Goal: Transaction & Acquisition: Purchase product/service

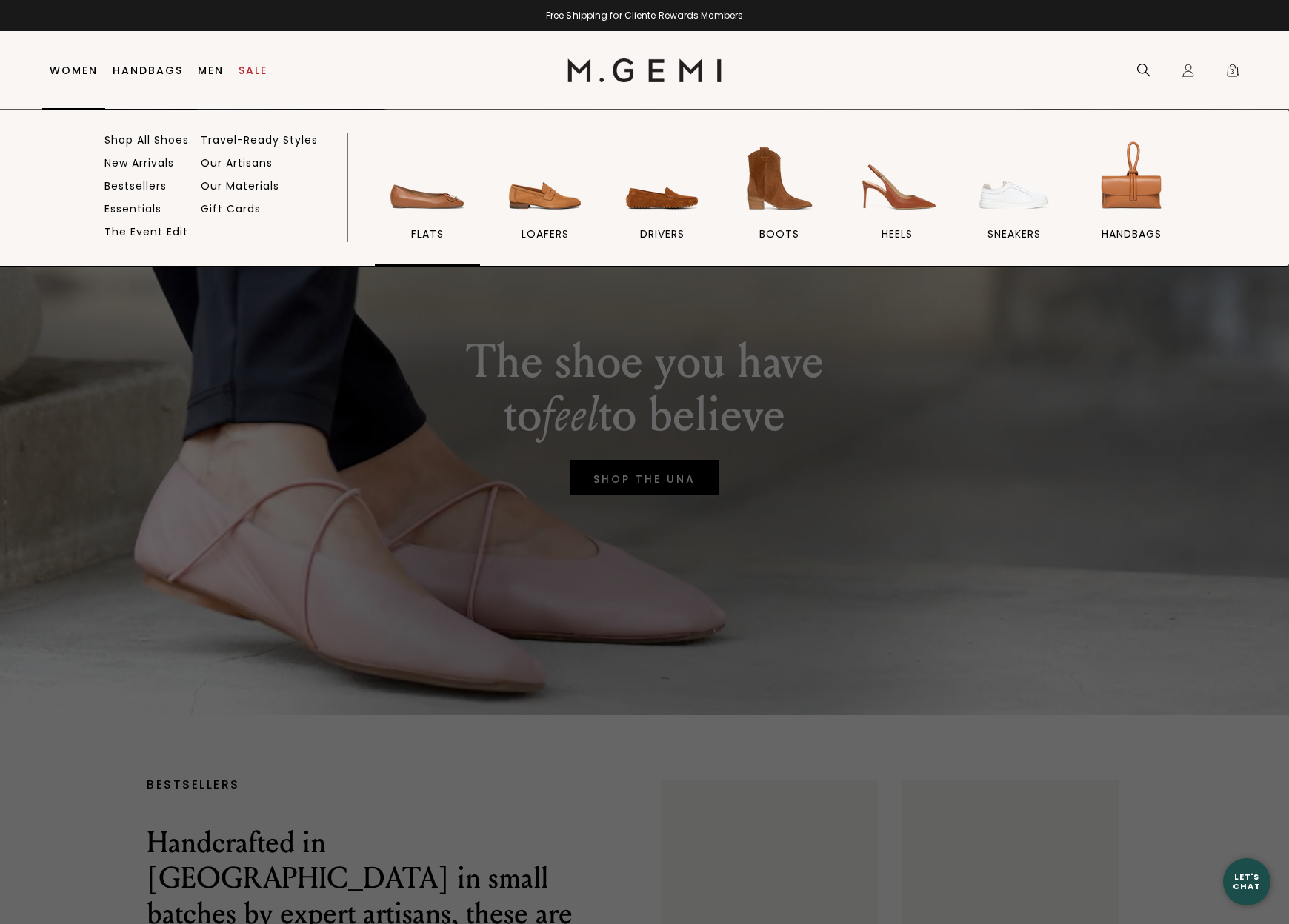
click at [420, 199] on img at bounding box center [427, 179] width 82 height 82
click at [426, 197] on img at bounding box center [427, 179] width 82 height 82
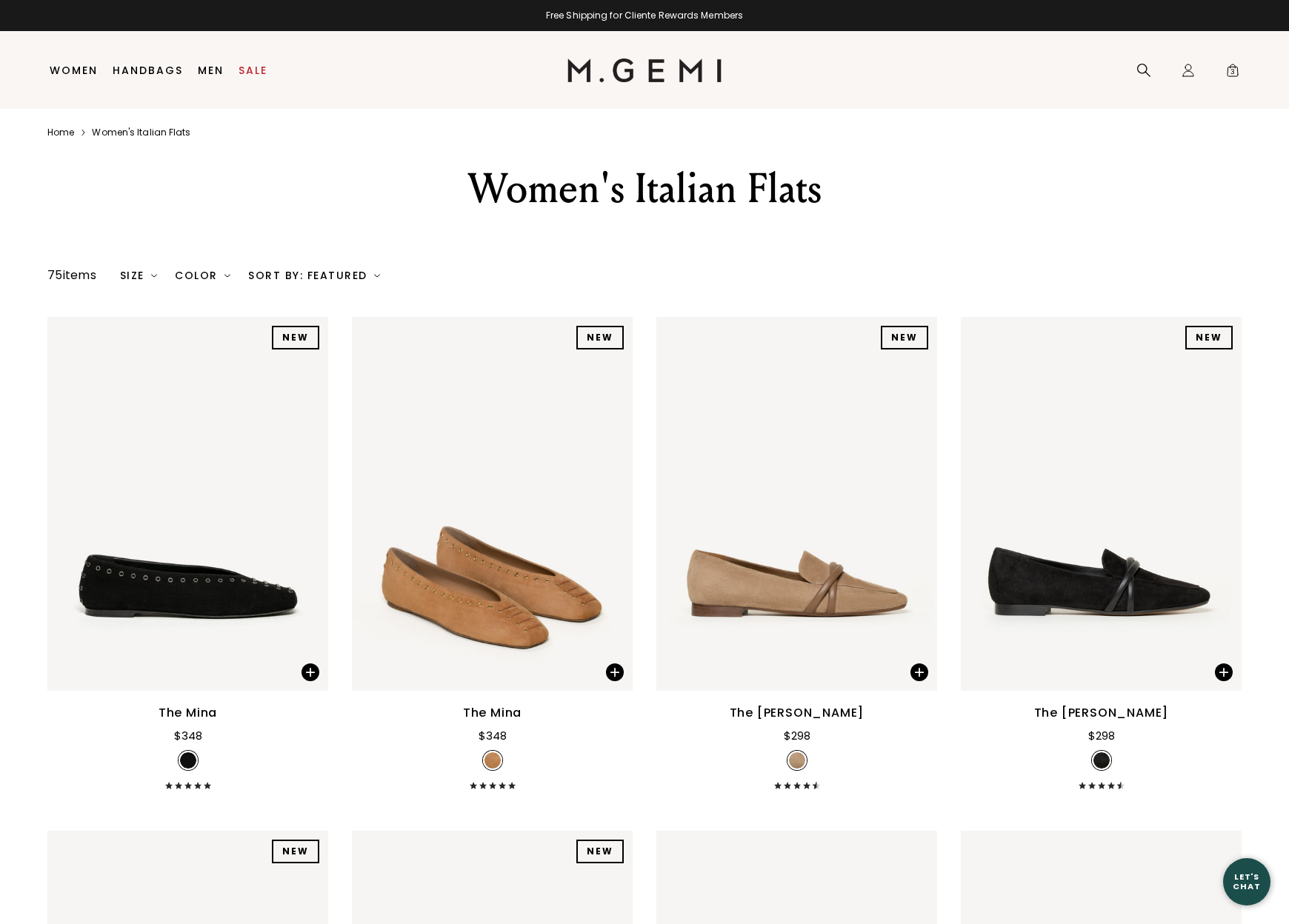
click at [199, 282] on div "Color" at bounding box center [202, 276] width 56 height 12
click at [306, 315] on div at bounding box center [302, 306] width 18 height 18
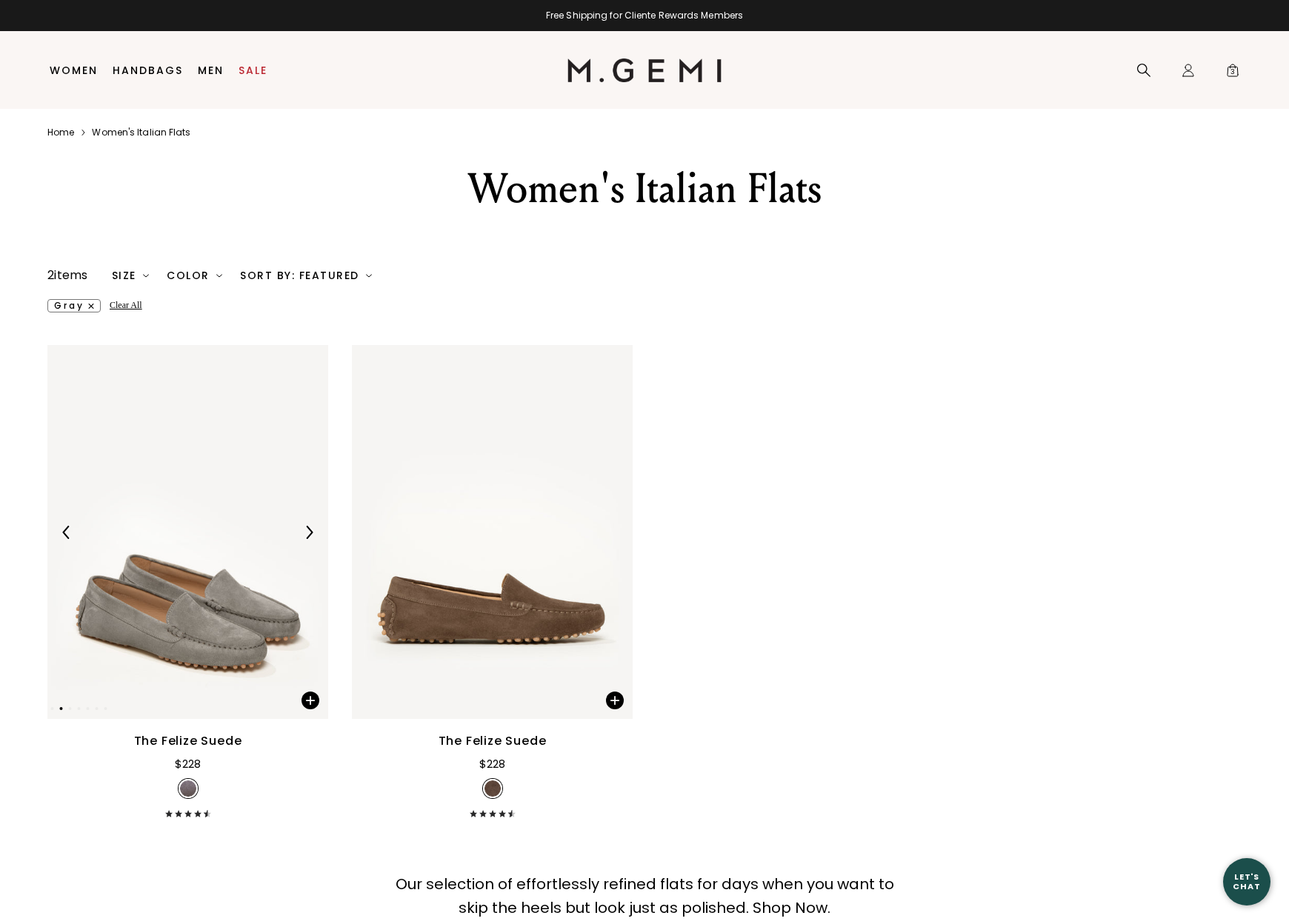
click at [304, 539] on img at bounding box center [309, 533] width 14 height 14
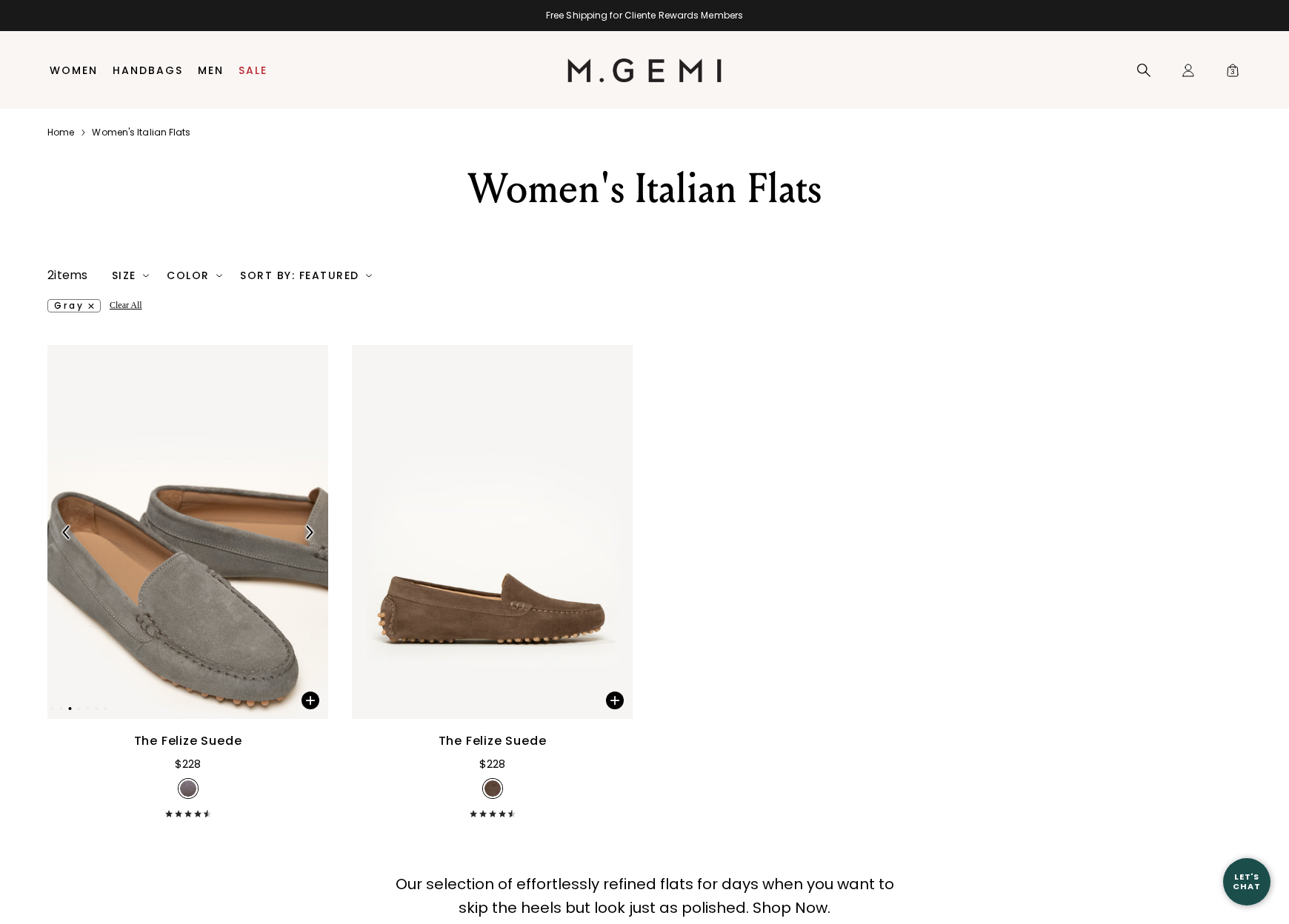
click at [309, 539] on img at bounding box center [309, 533] width 14 height 14
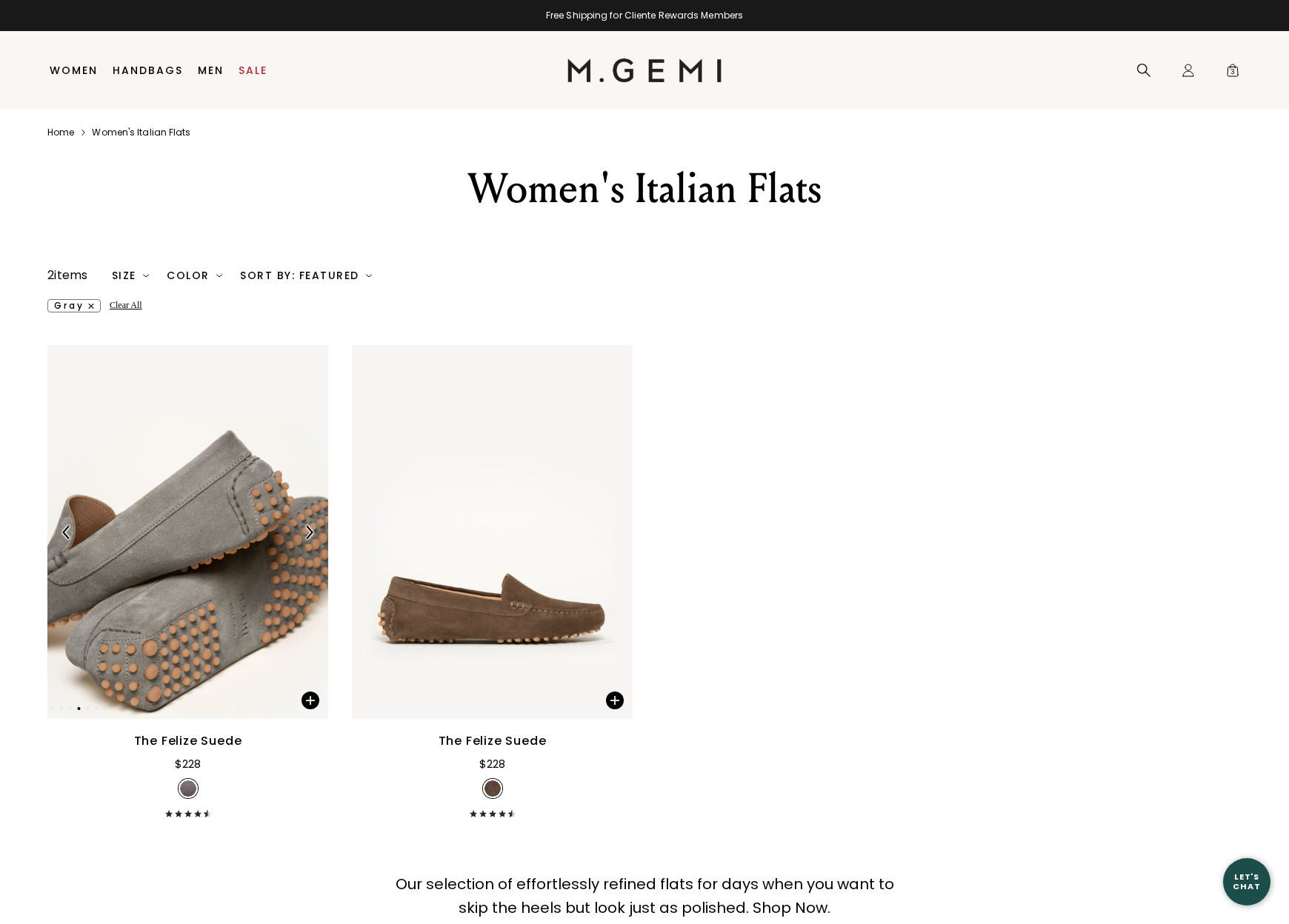
click at [309, 539] on img at bounding box center [309, 533] width 14 height 14
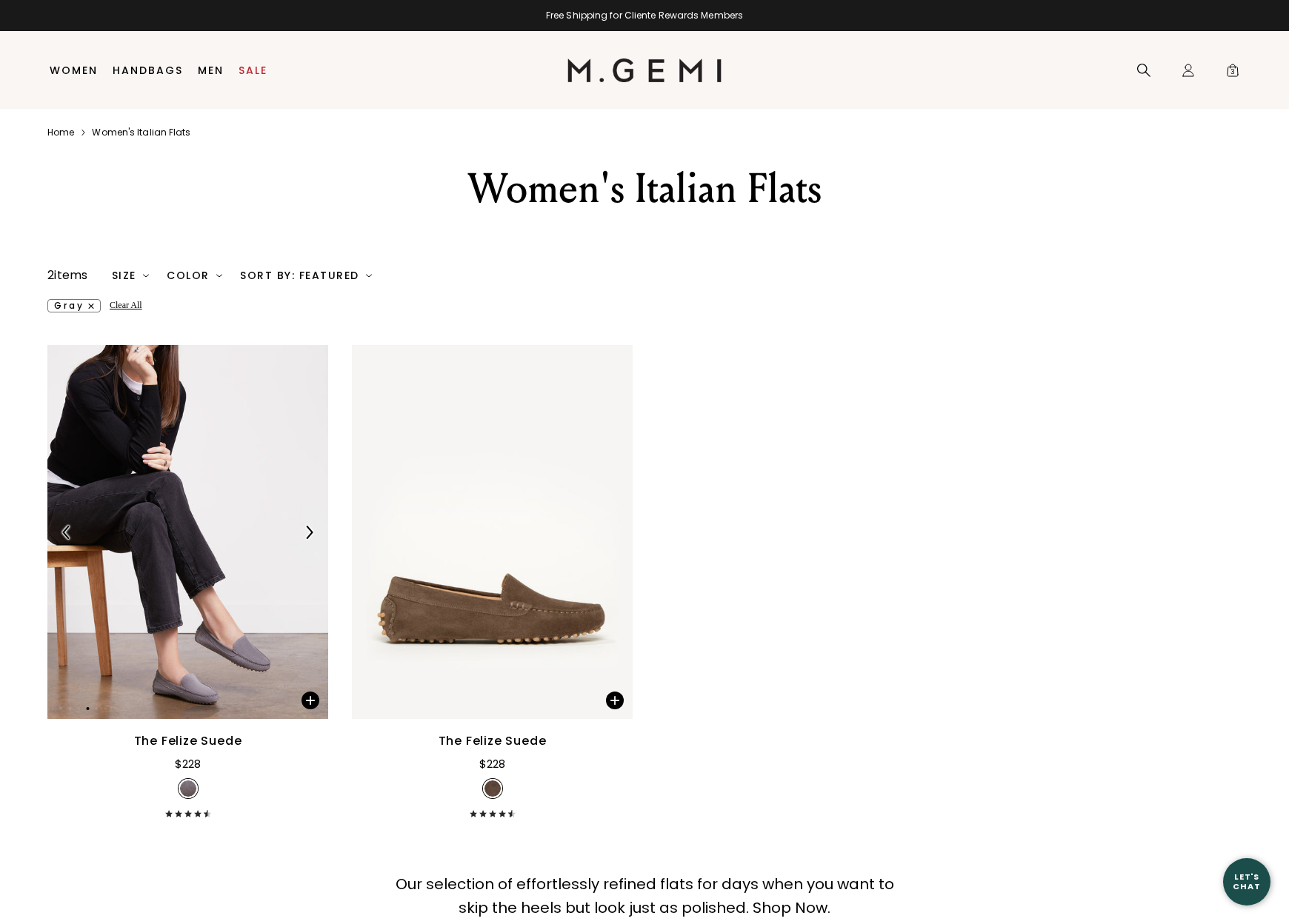
click at [172, 569] on img at bounding box center [188, 532] width 281 height 374
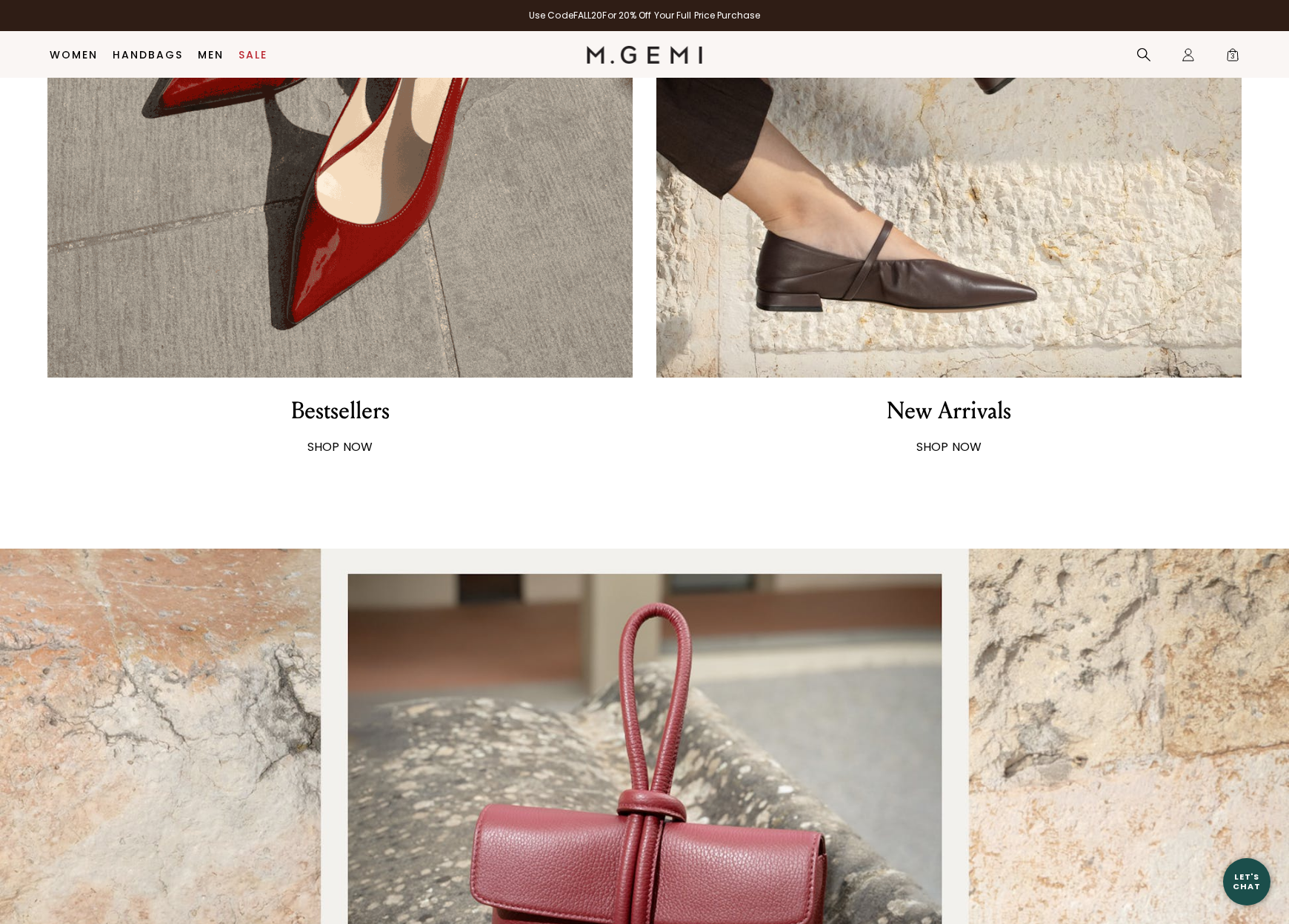
scroll to position [1347, 0]
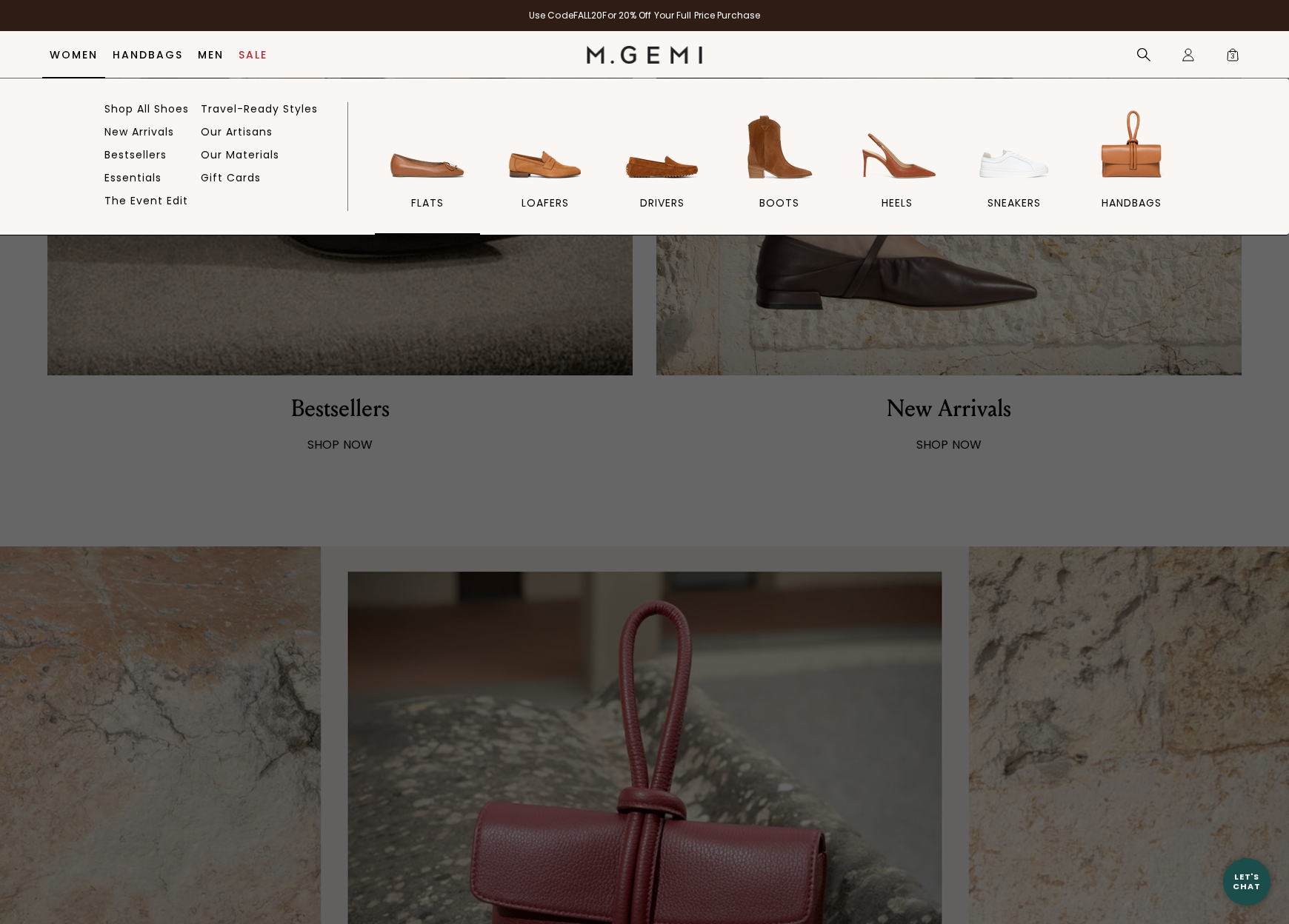
click at [445, 174] on img at bounding box center [427, 147] width 82 height 82
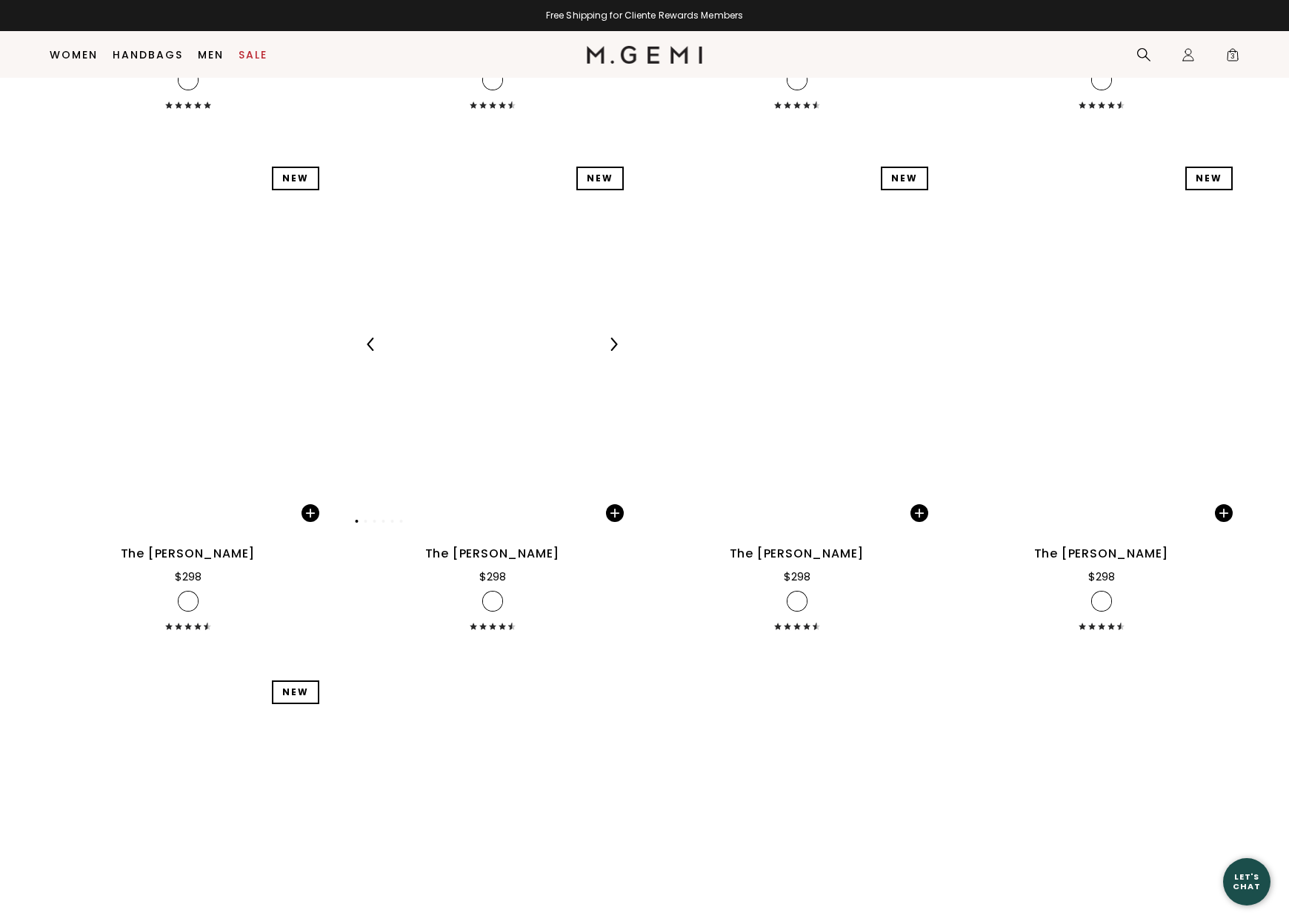
scroll to position [2710, 0]
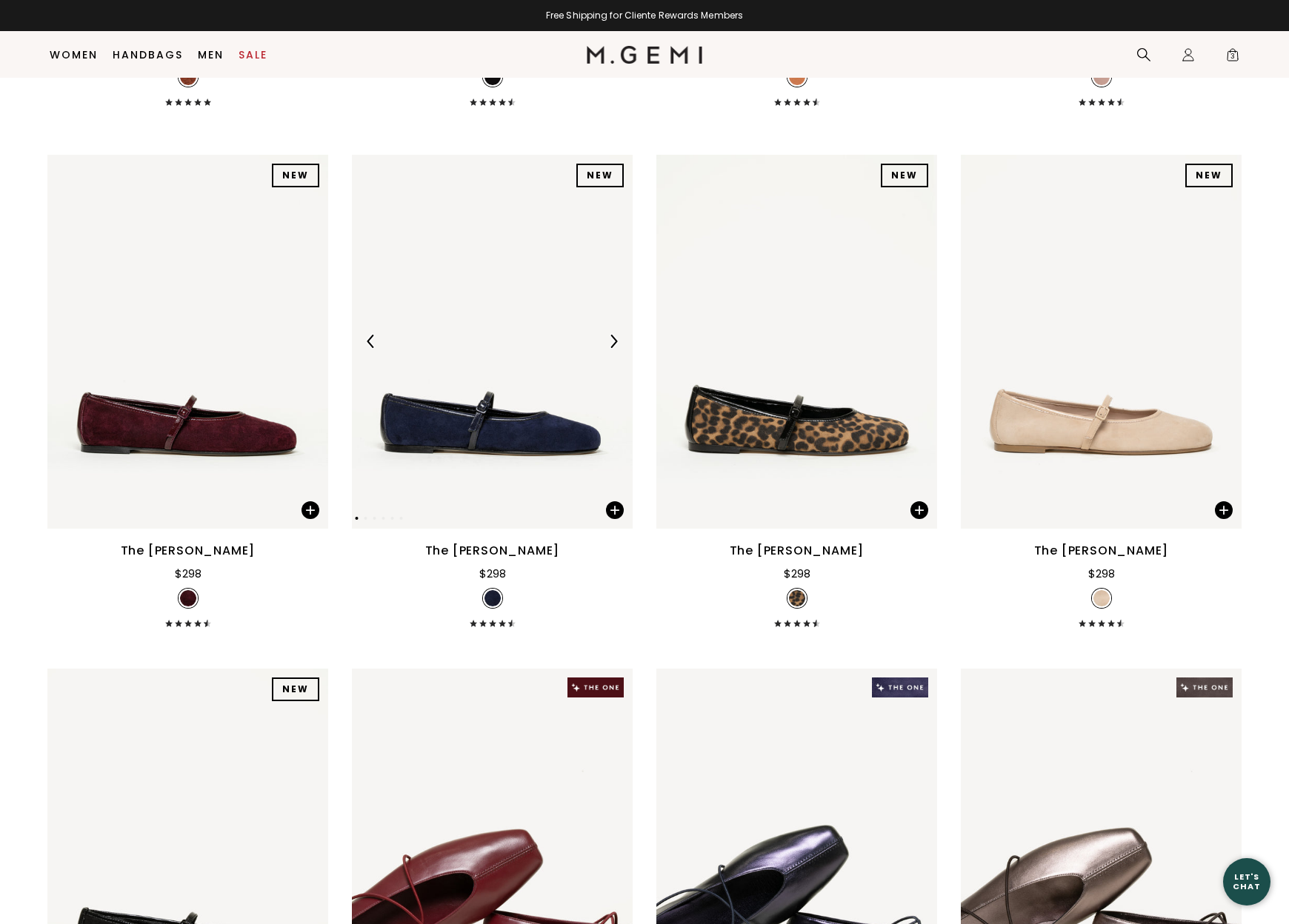
click at [618, 349] on img at bounding box center [614, 342] width 14 height 14
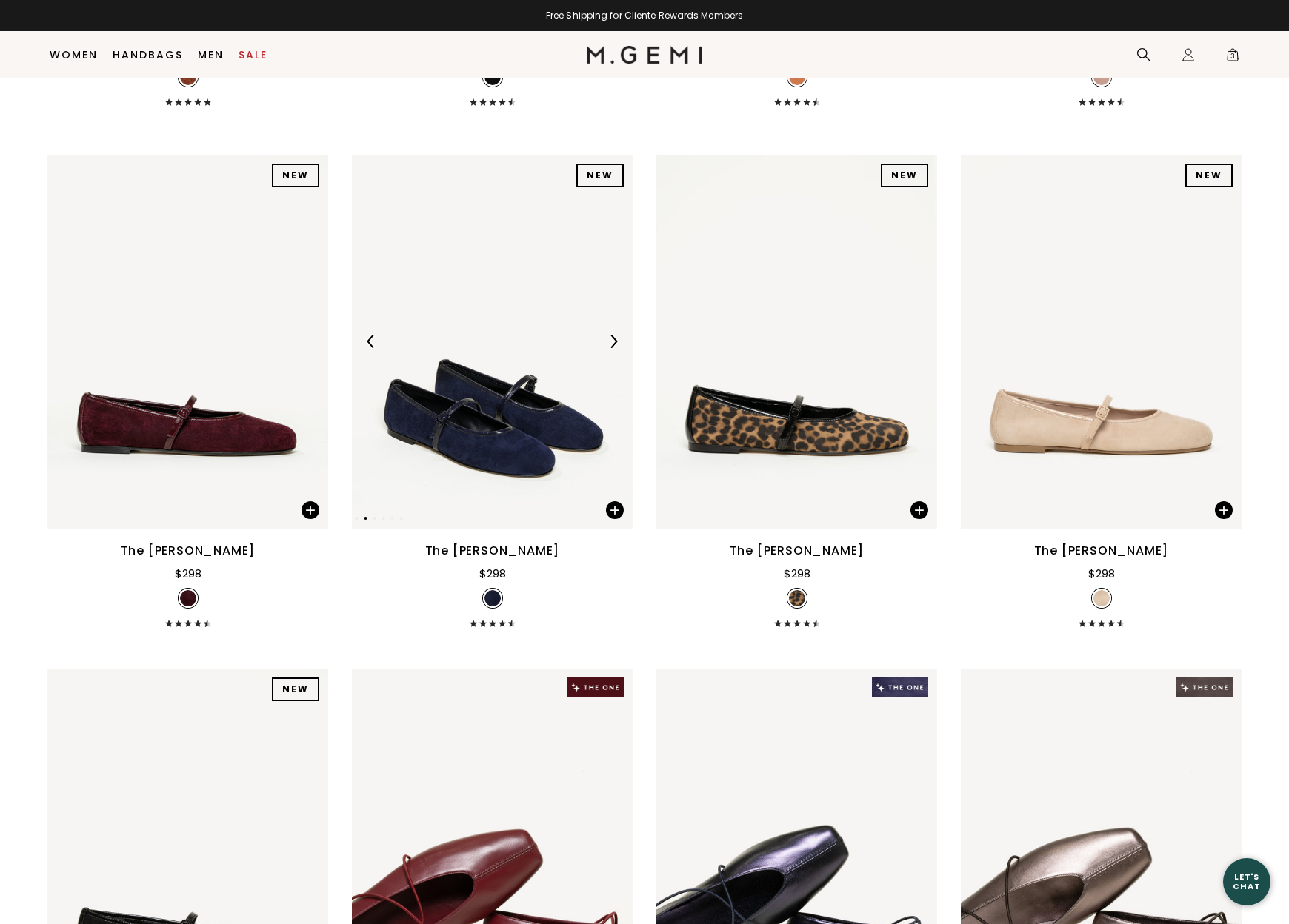
click at [618, 349] on img at bounding box center [614, 342] width 14 height 14
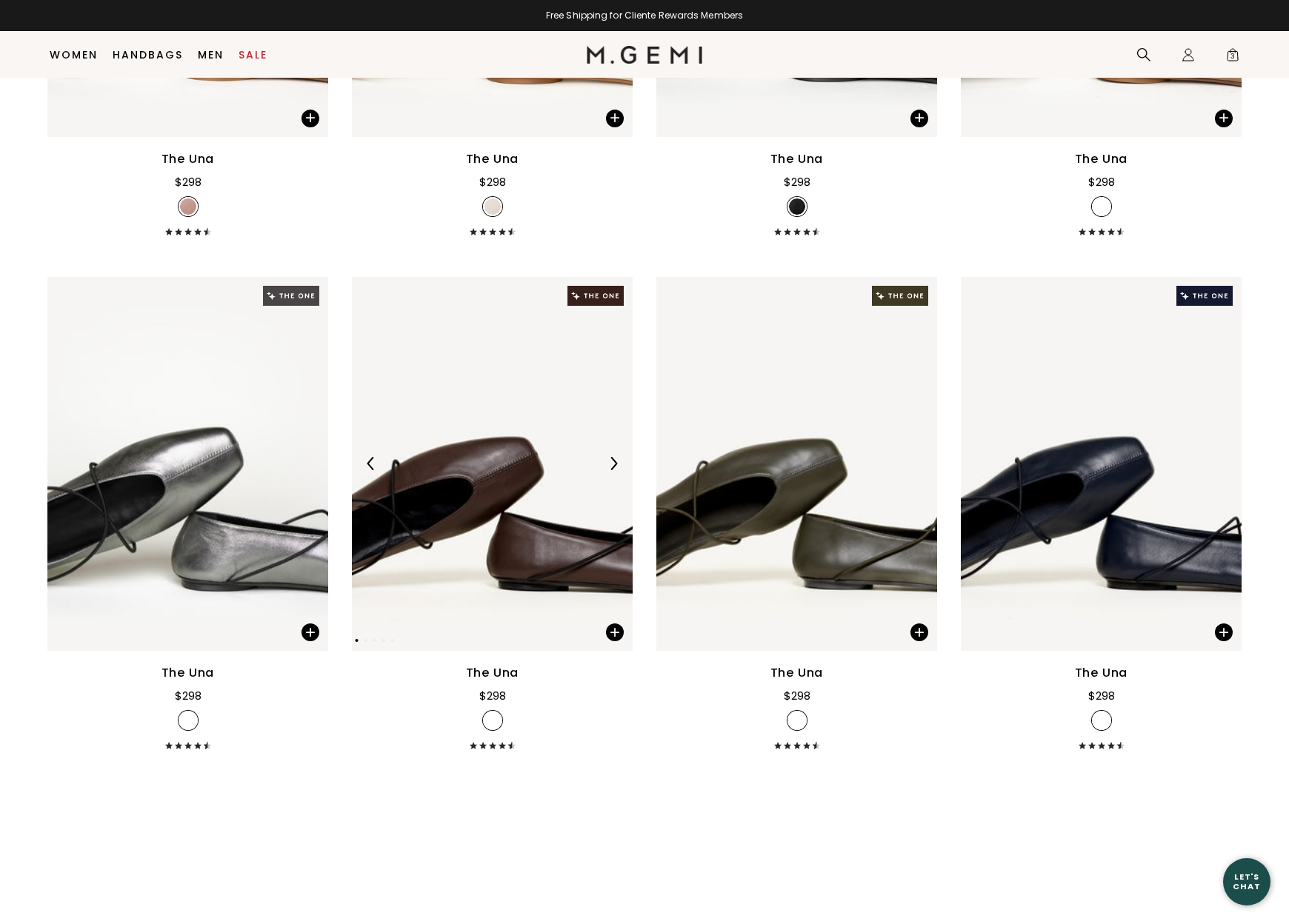
scroll to position [4133, 0]
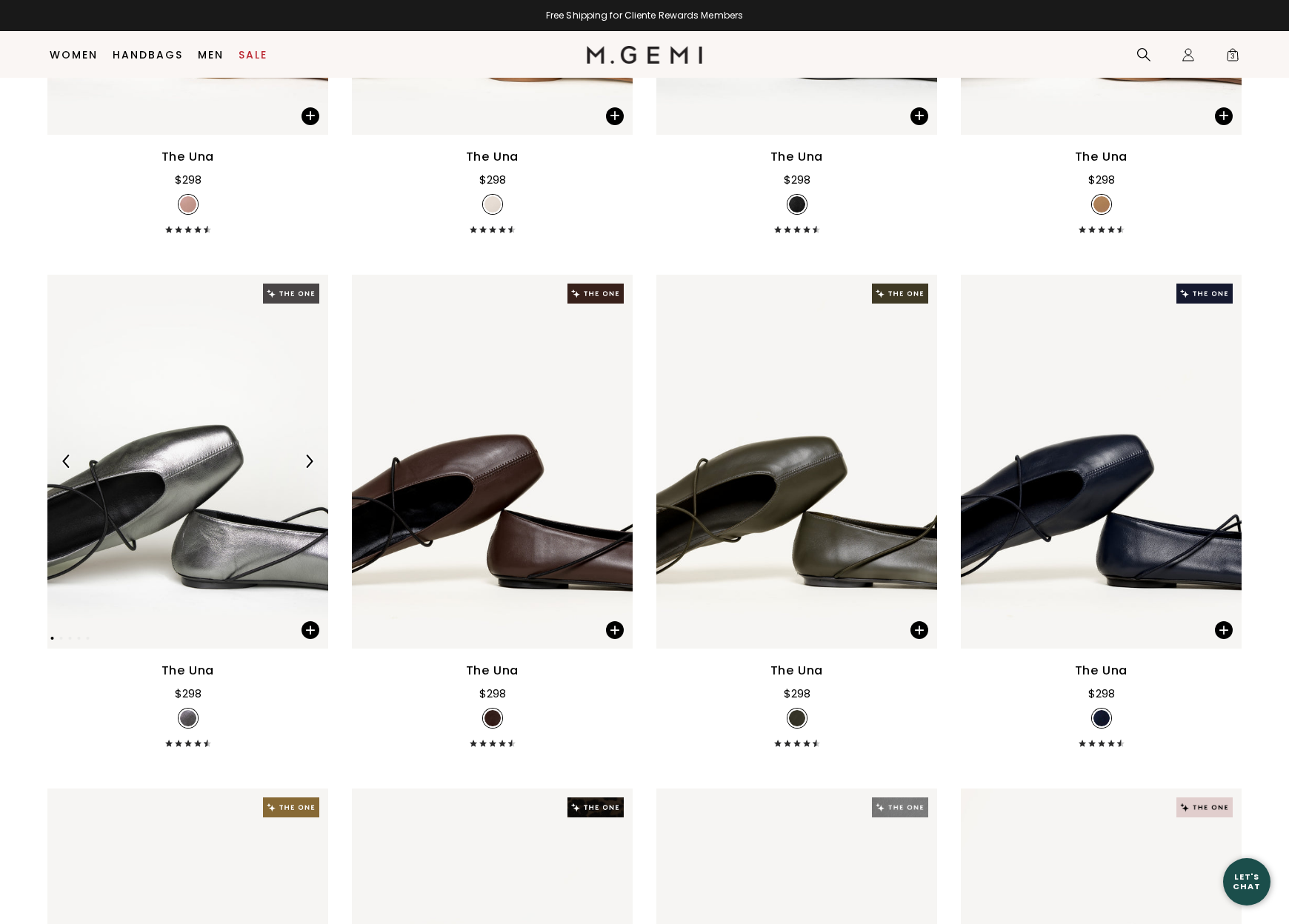
click at [184, 473] on div at bounding box center [188, 462] width 281 height 24
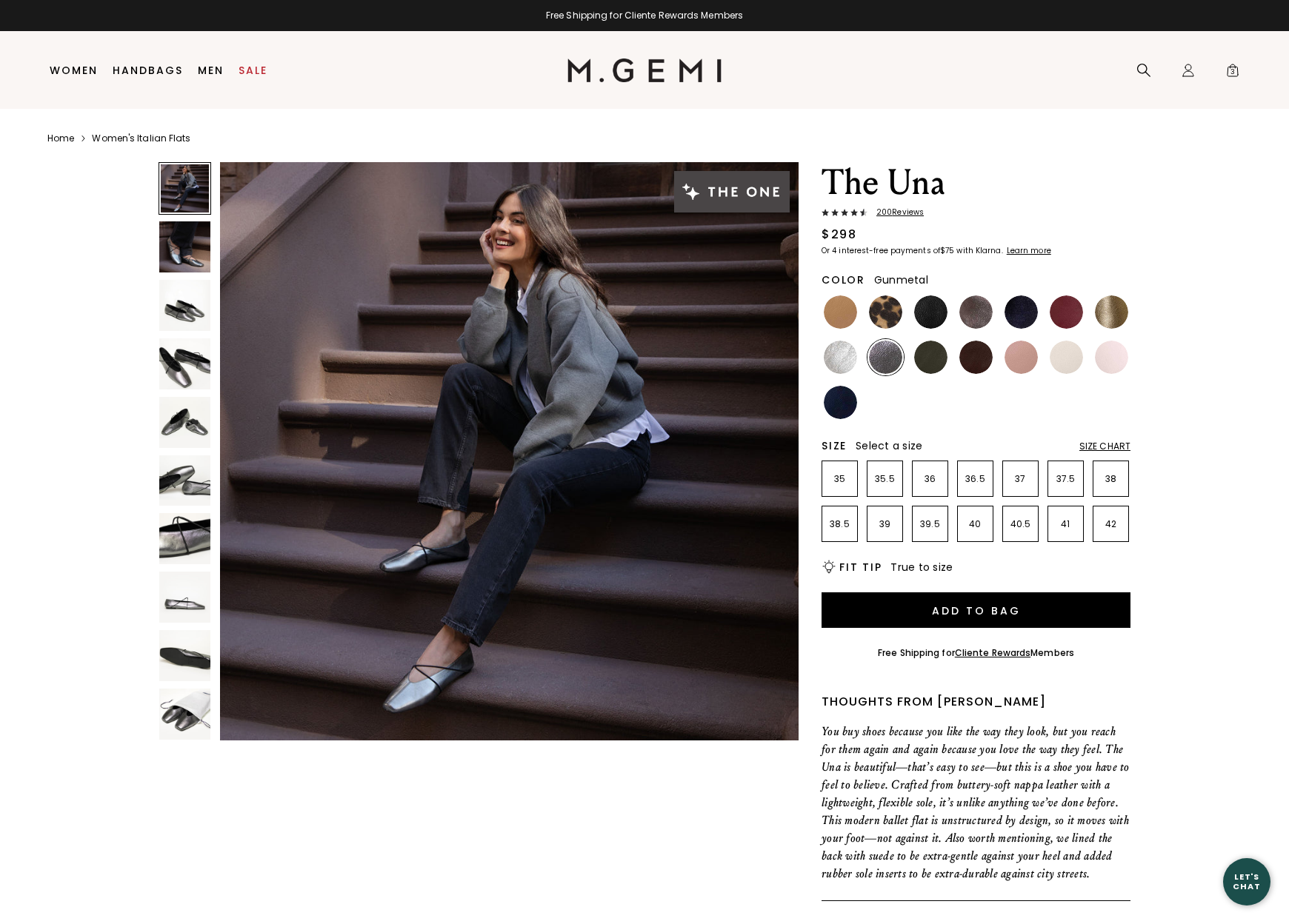
click at [184, 303] on img at bounding box center [185, 305] width 51 height 51
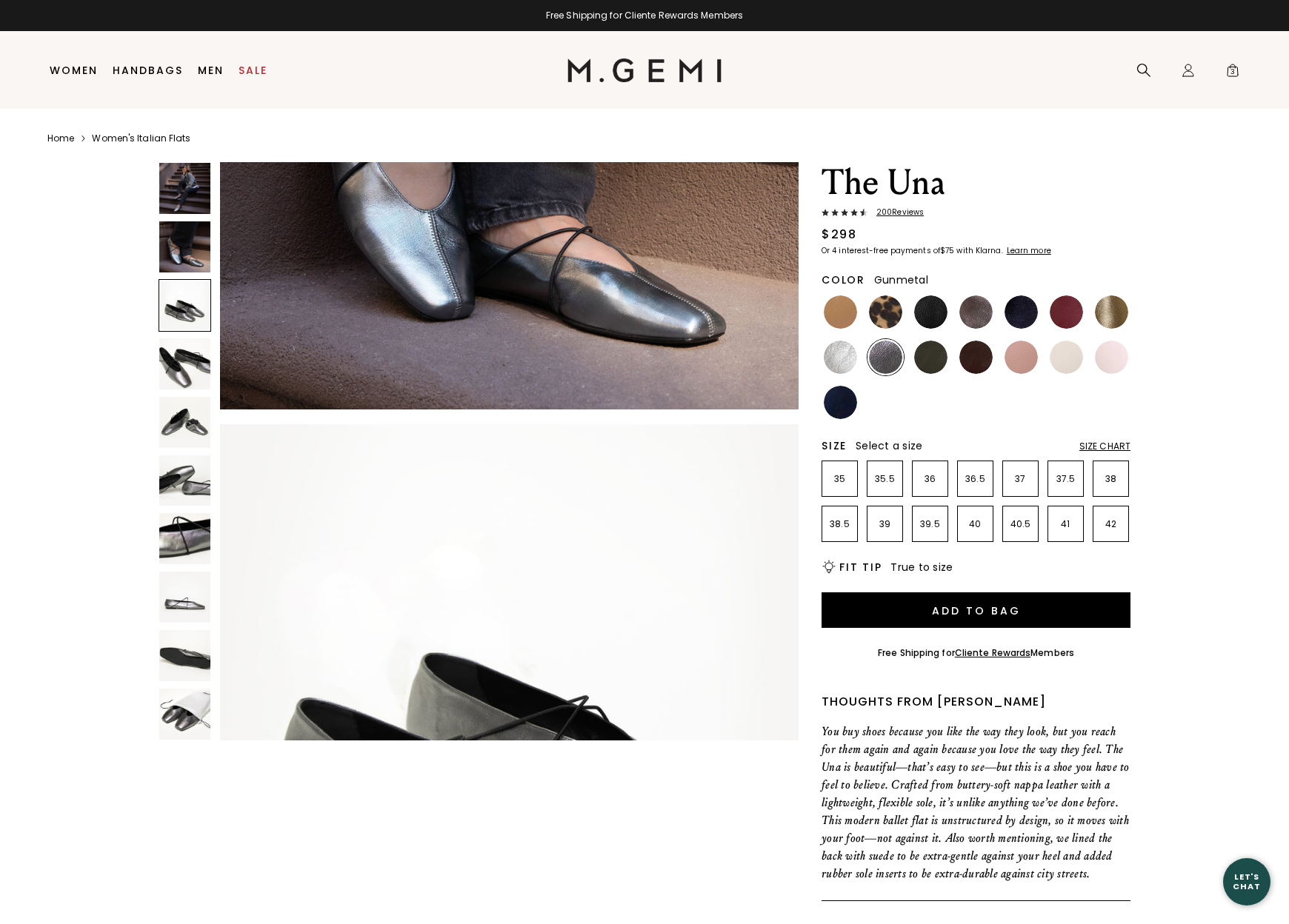
scroll to position [1186, 0]
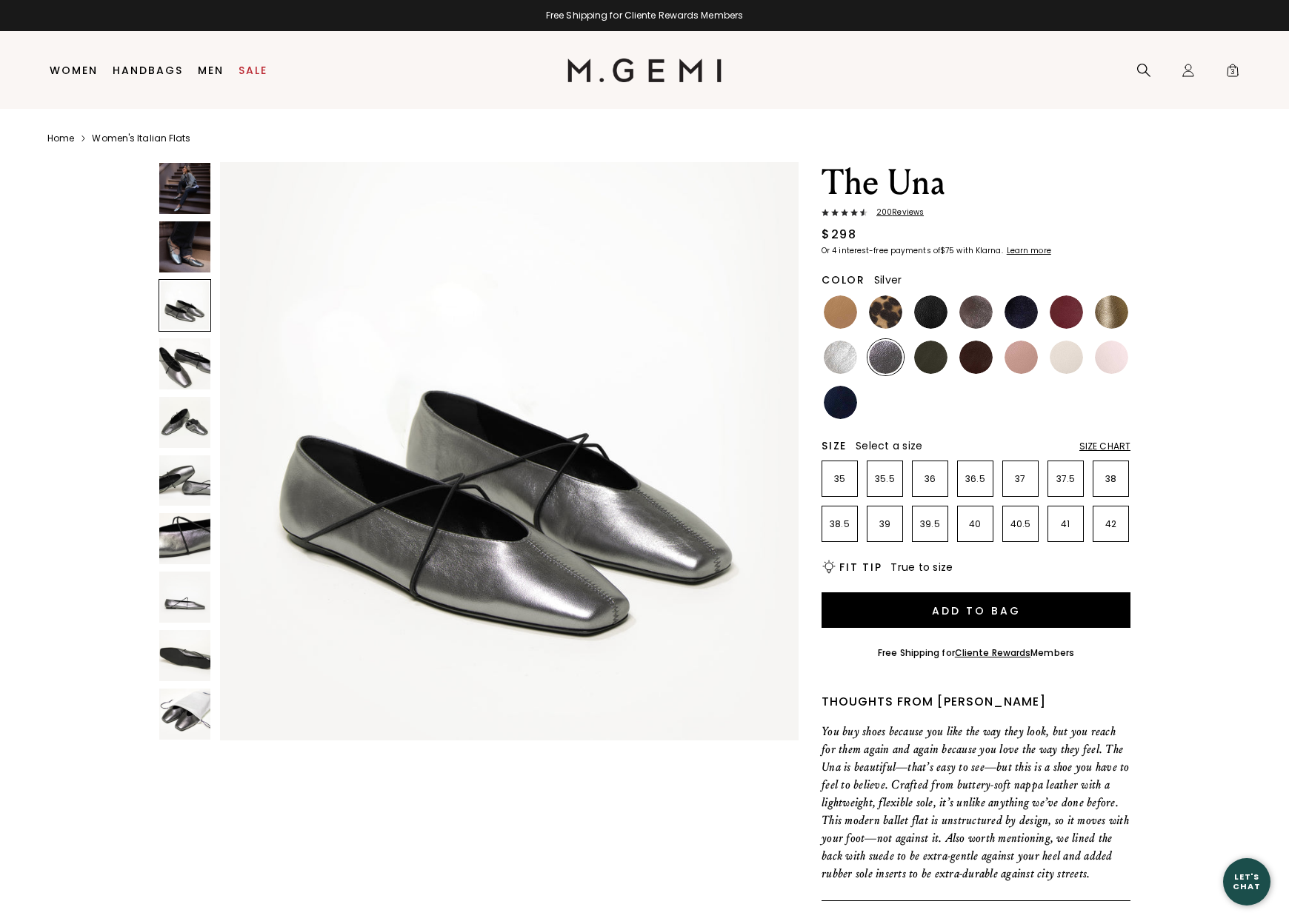
click at [846, 352] on img at bounding box center [840, 357] width 33 height 33
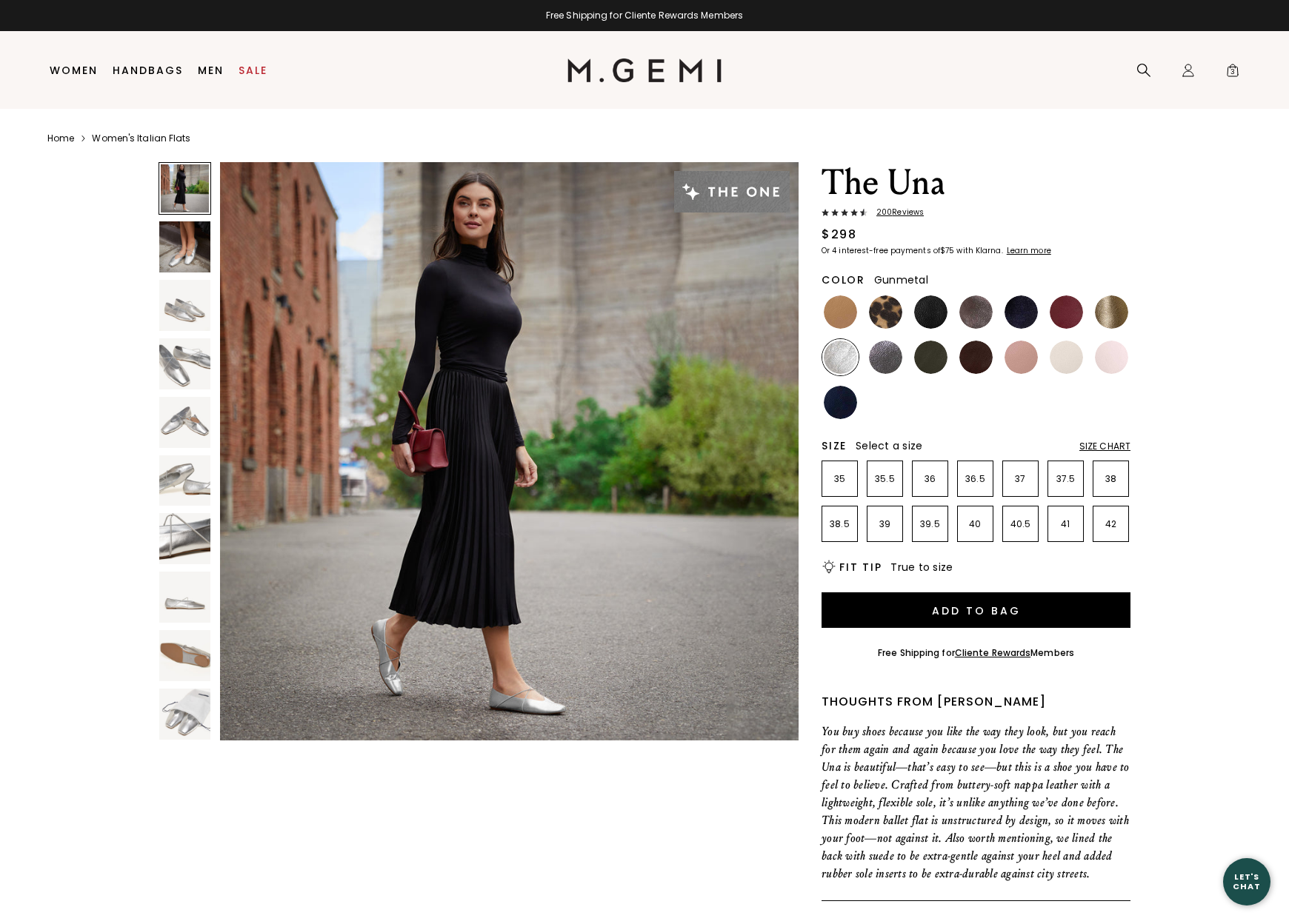
click at [882, 355] on img at bounding box center [886, 357] width 33 height 33
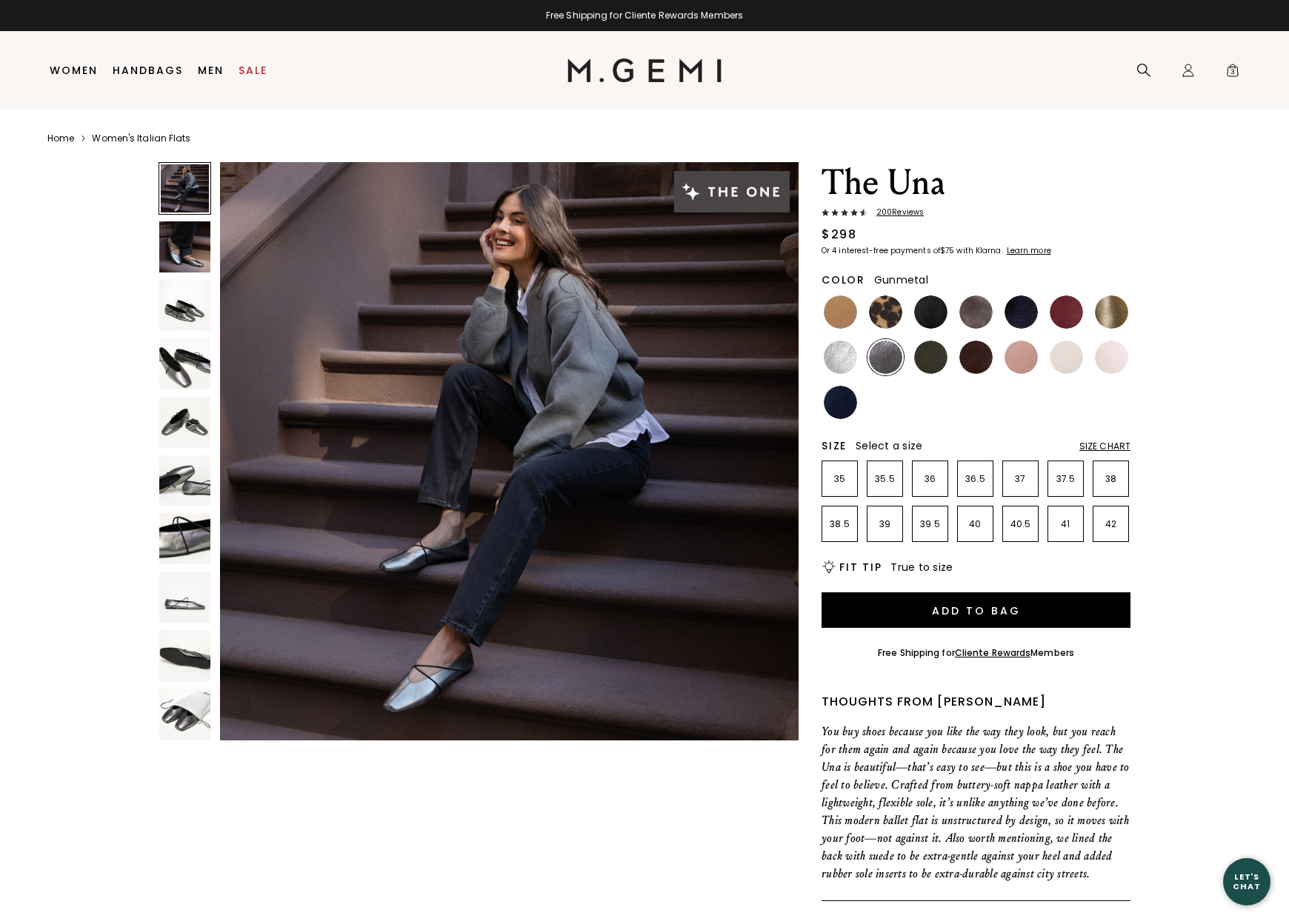
click at [1110, 446] on div "Size Chart" at bounding box center [1104, 447] width 51 height 12
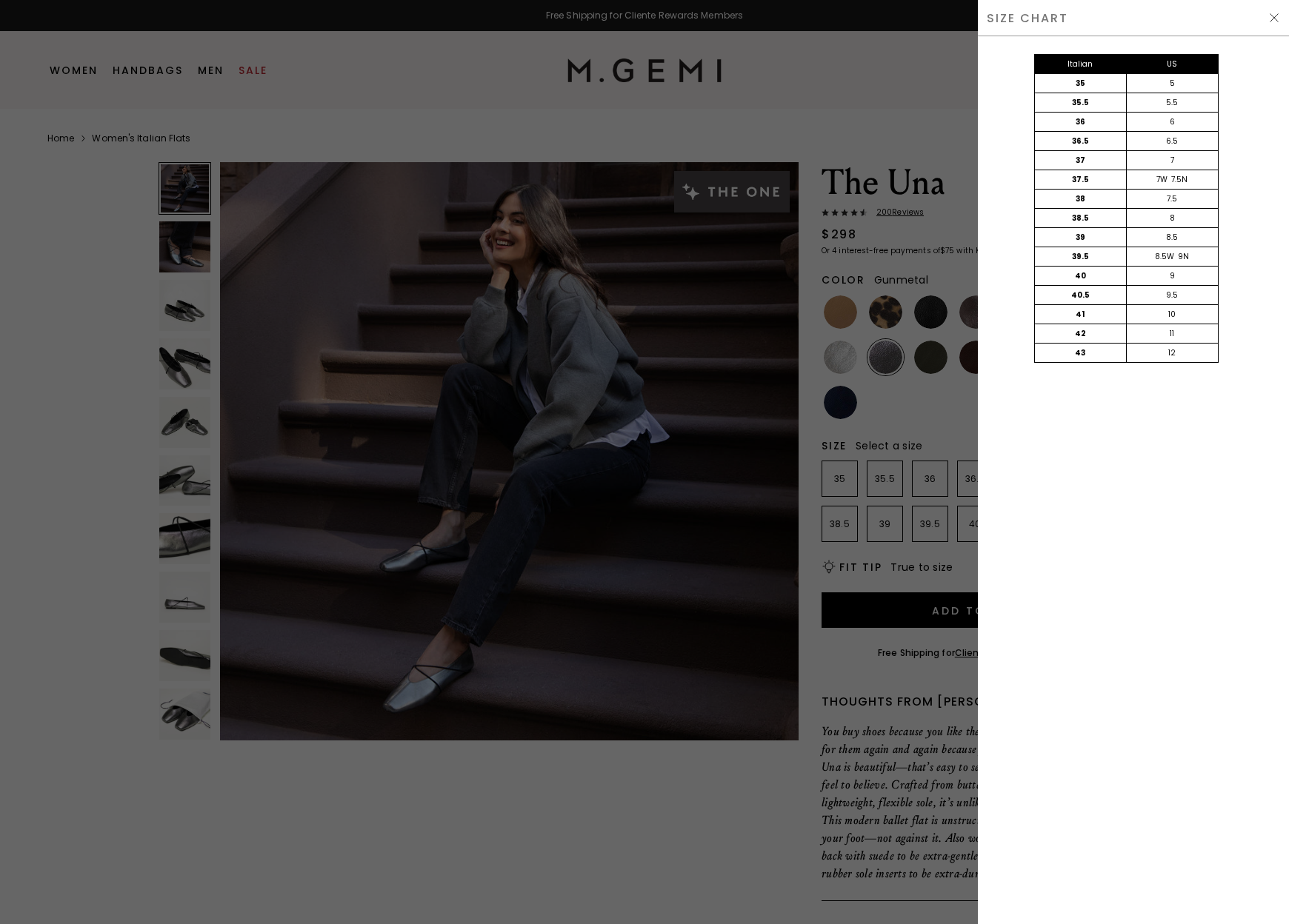
click at [1277, 17] on img at bounding box center [1273, 18] width 12 height 12
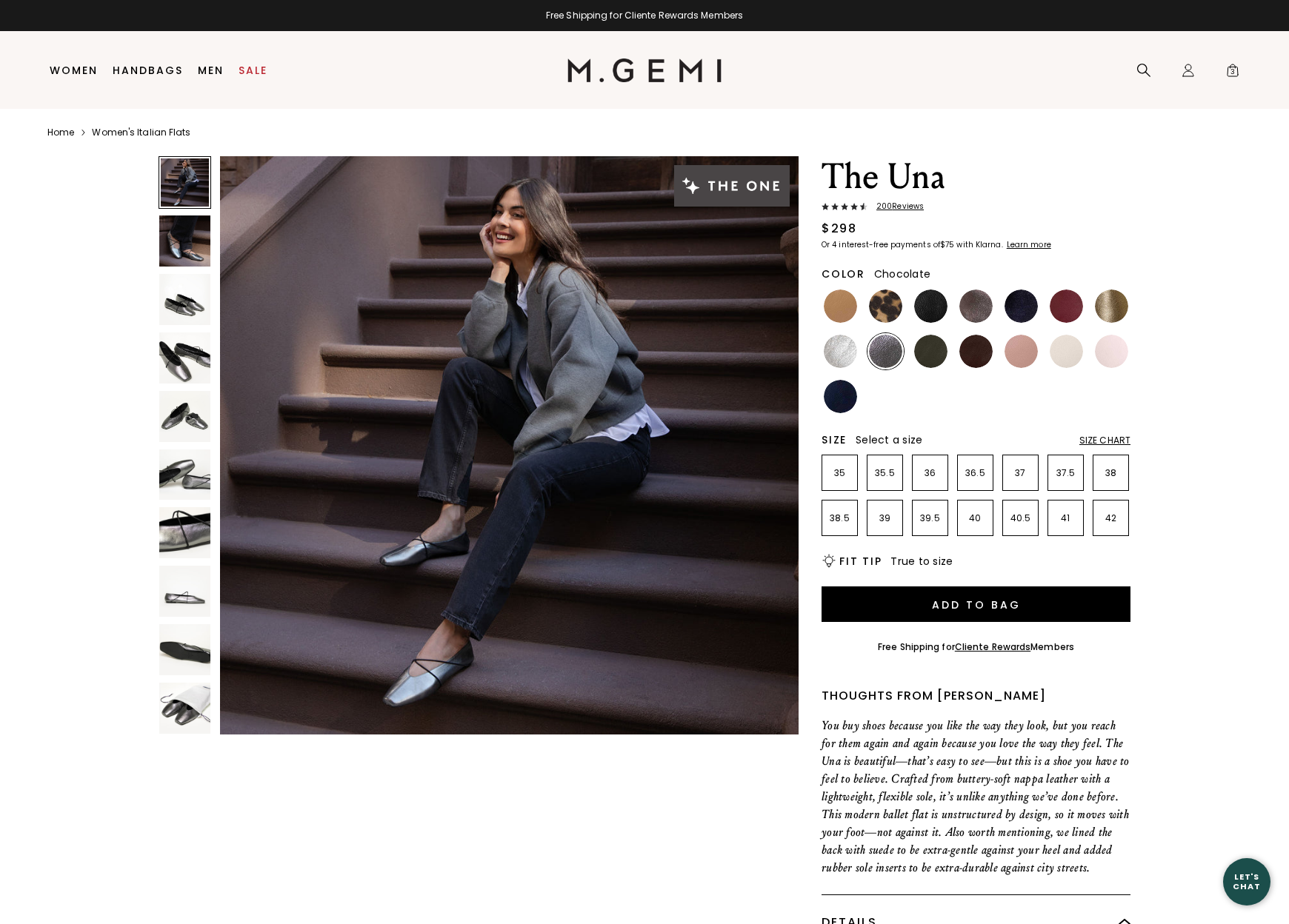
scroll to position [5, 0]
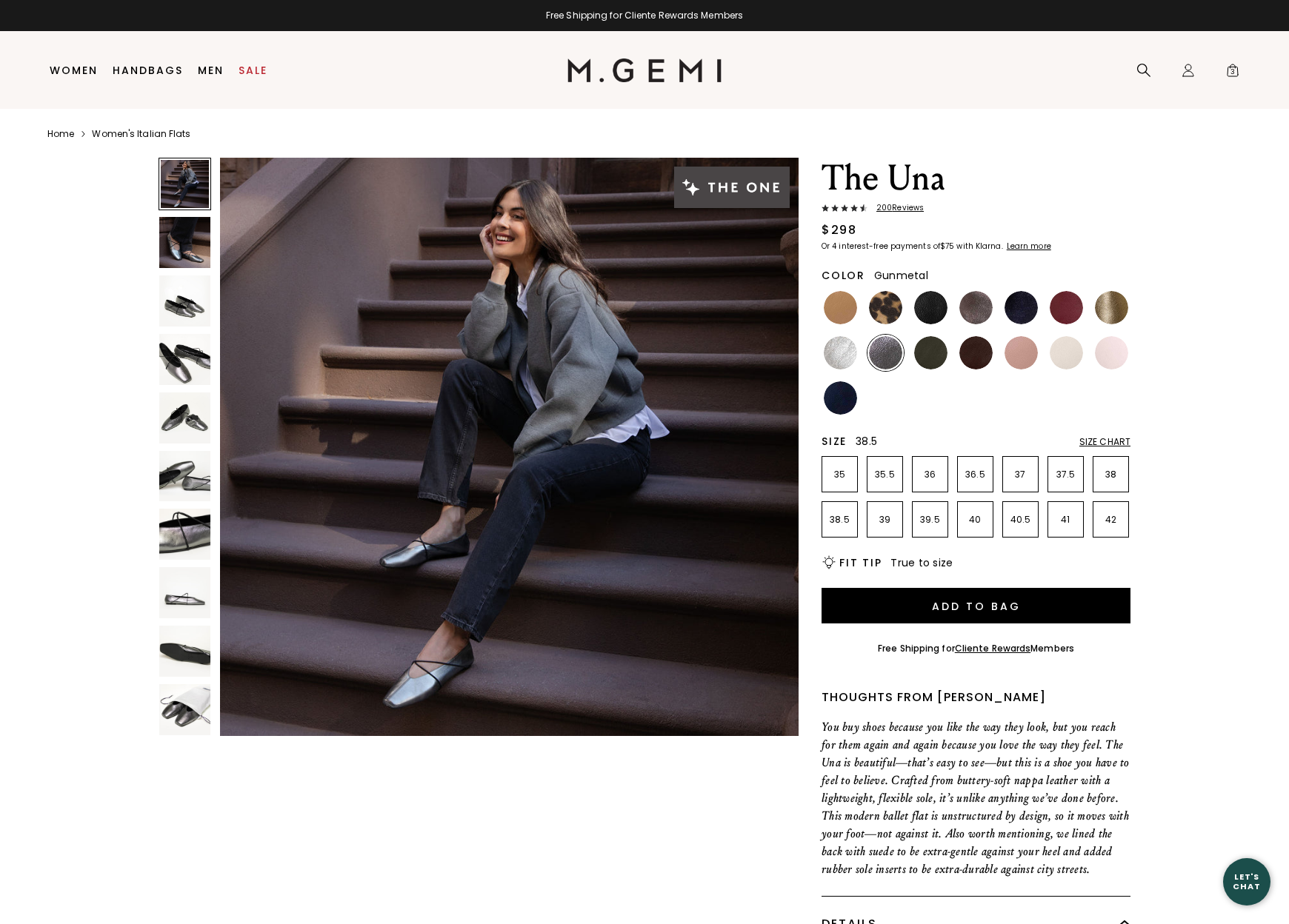
click at [843, 520] on p "38.5" at bounding box center [838, 520] width 34 height 12
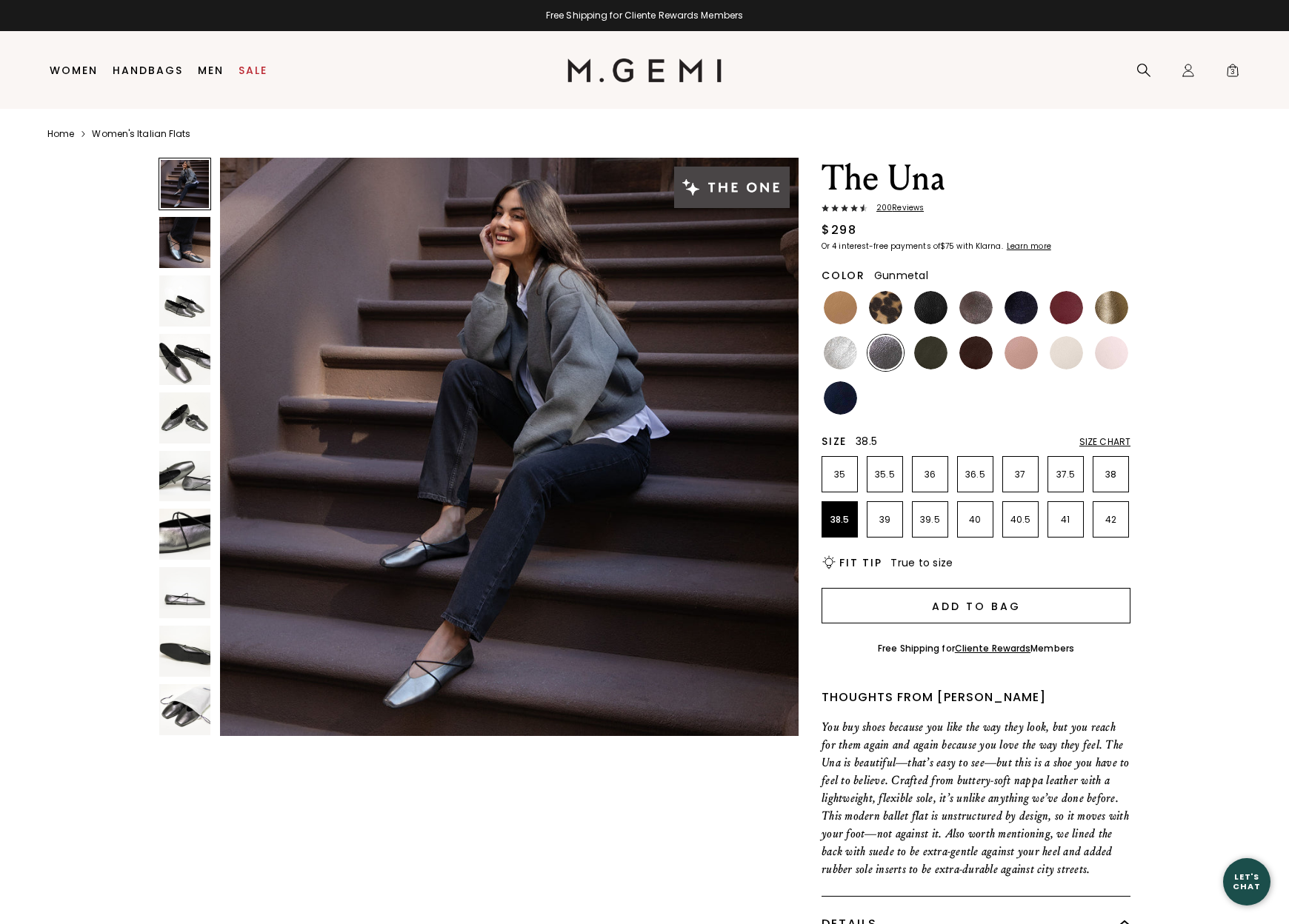
scroll to position [4, 0]
click at [985, 608] on button "Add to Bag" at bounding box center [976, 607] width 309 height 35
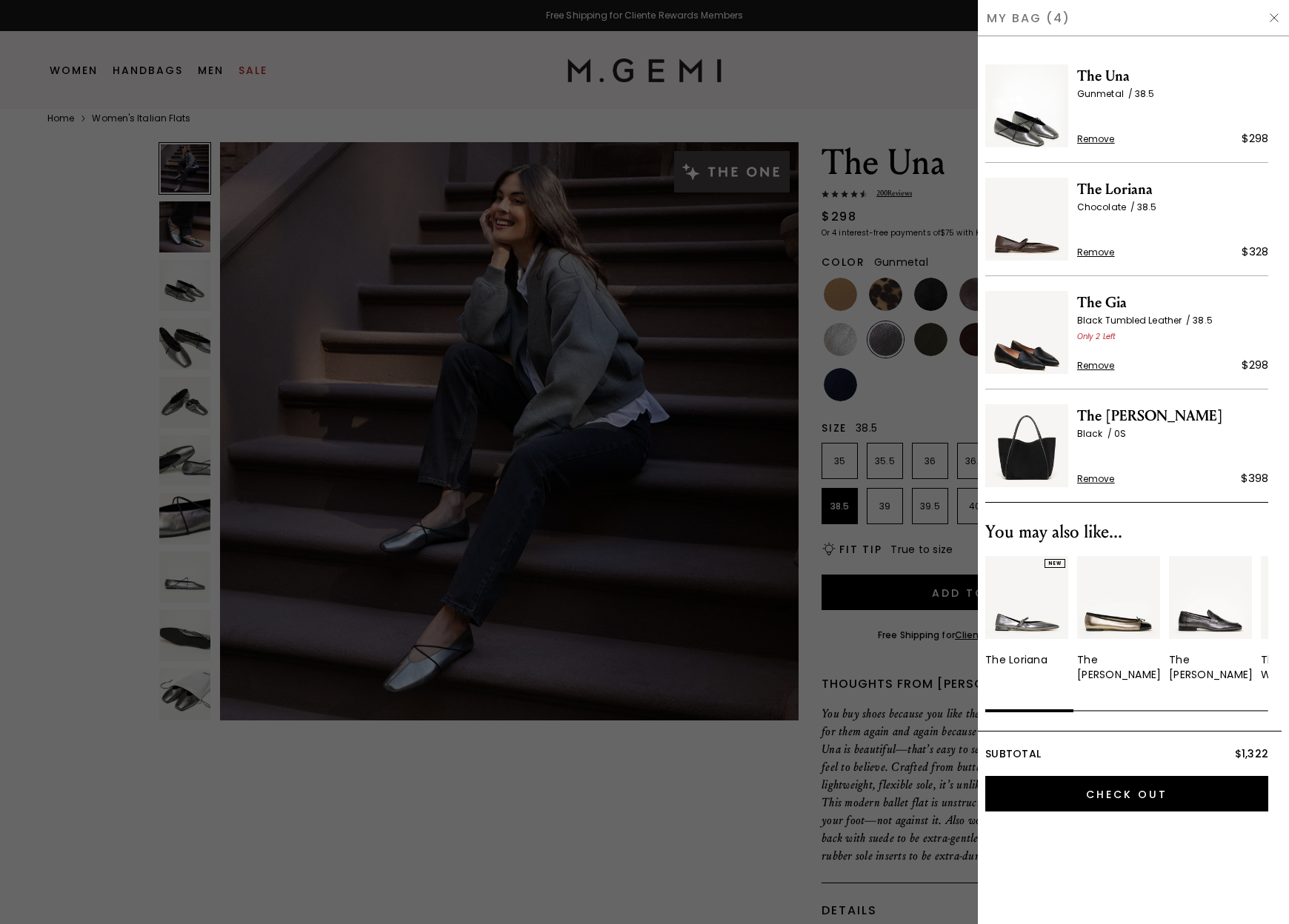
scroll to position [0, 0]
click at [1096, 250] on span "Remove" at bounding box center [1096, 252] width 37 height 12
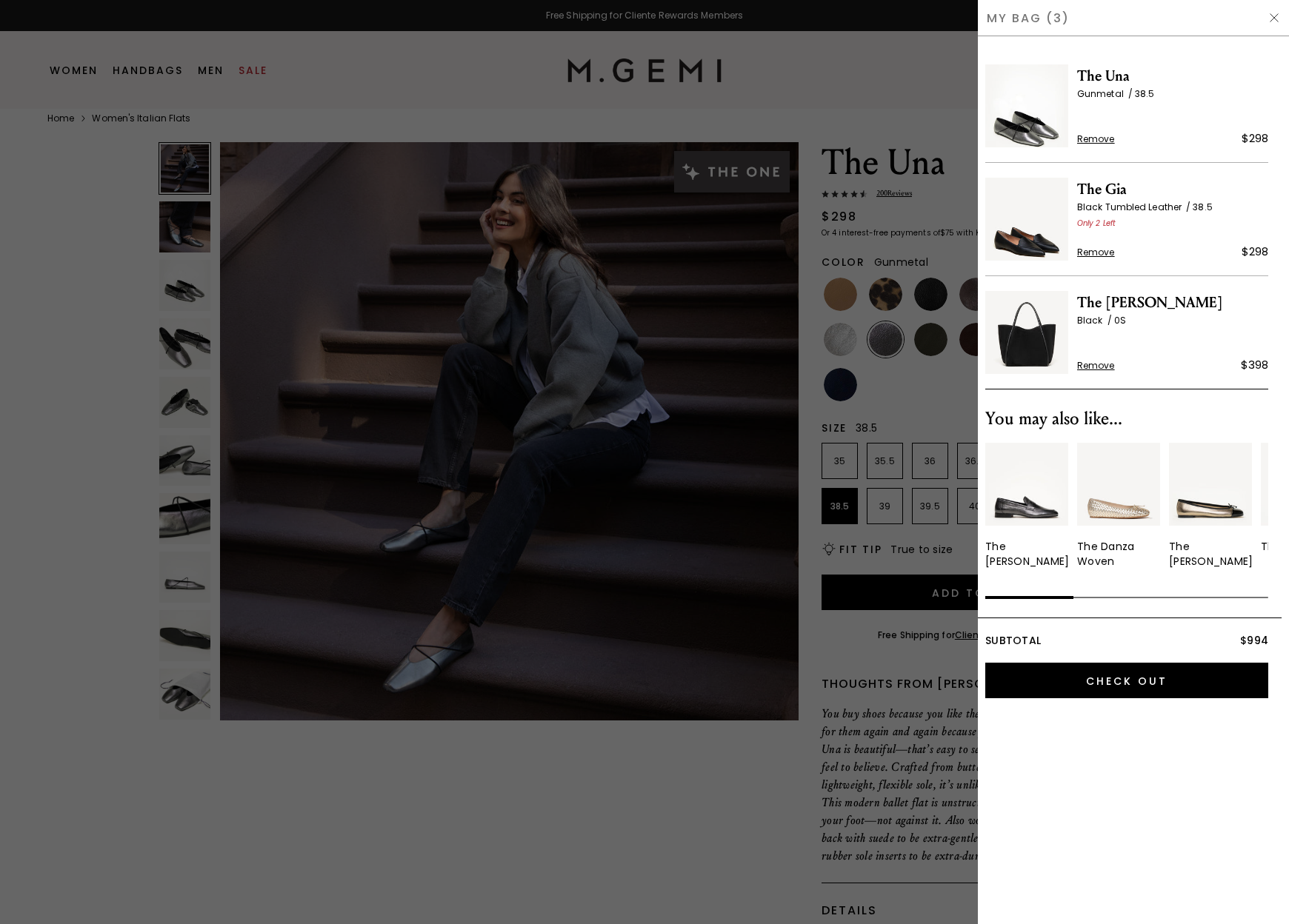
click at [1094, 366] on span "Remove" at bounding box center [1096, 366] width 37 height 12
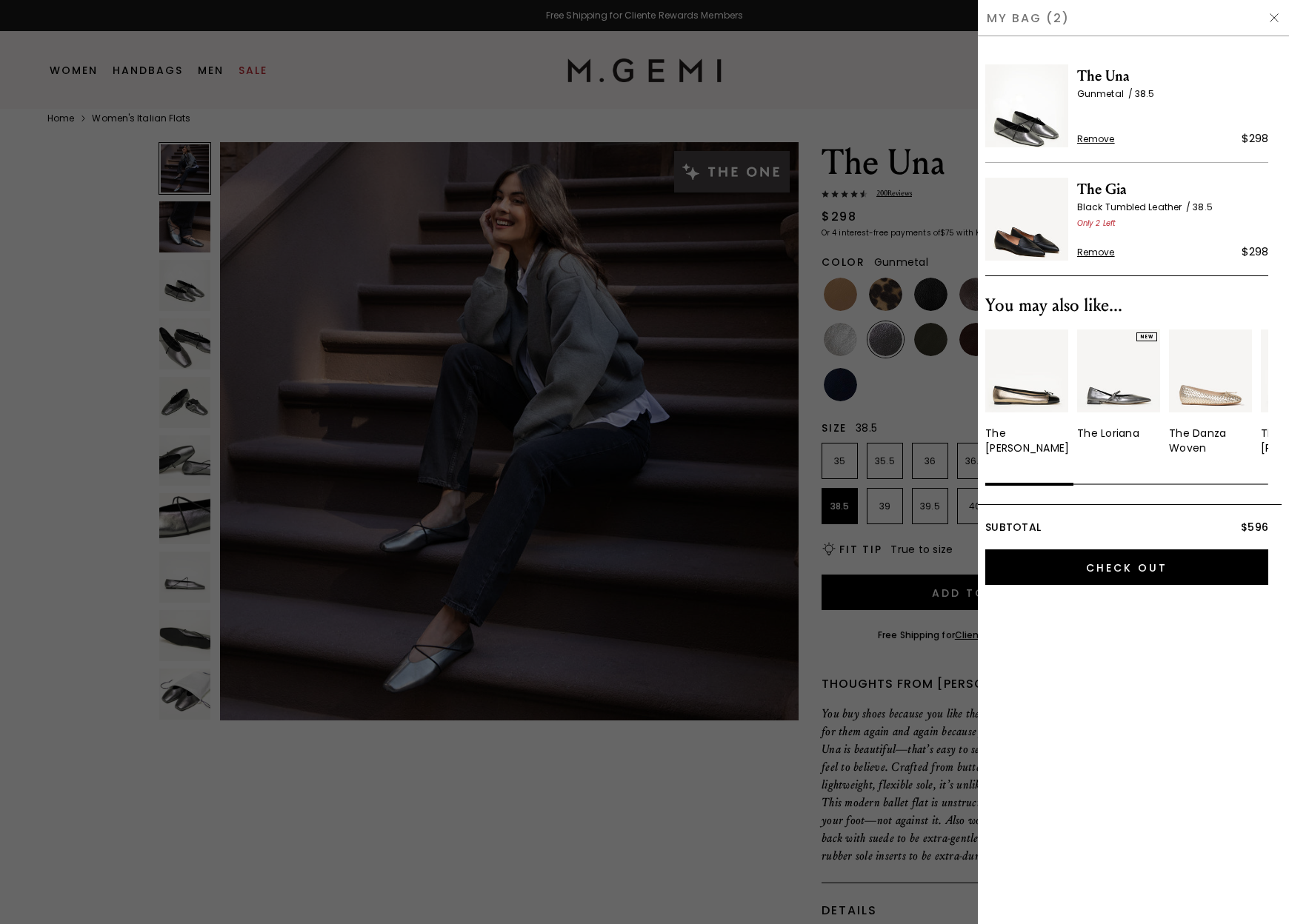
click at [77, 71] on div at bounding box center [644, 462] width 1289 height 924
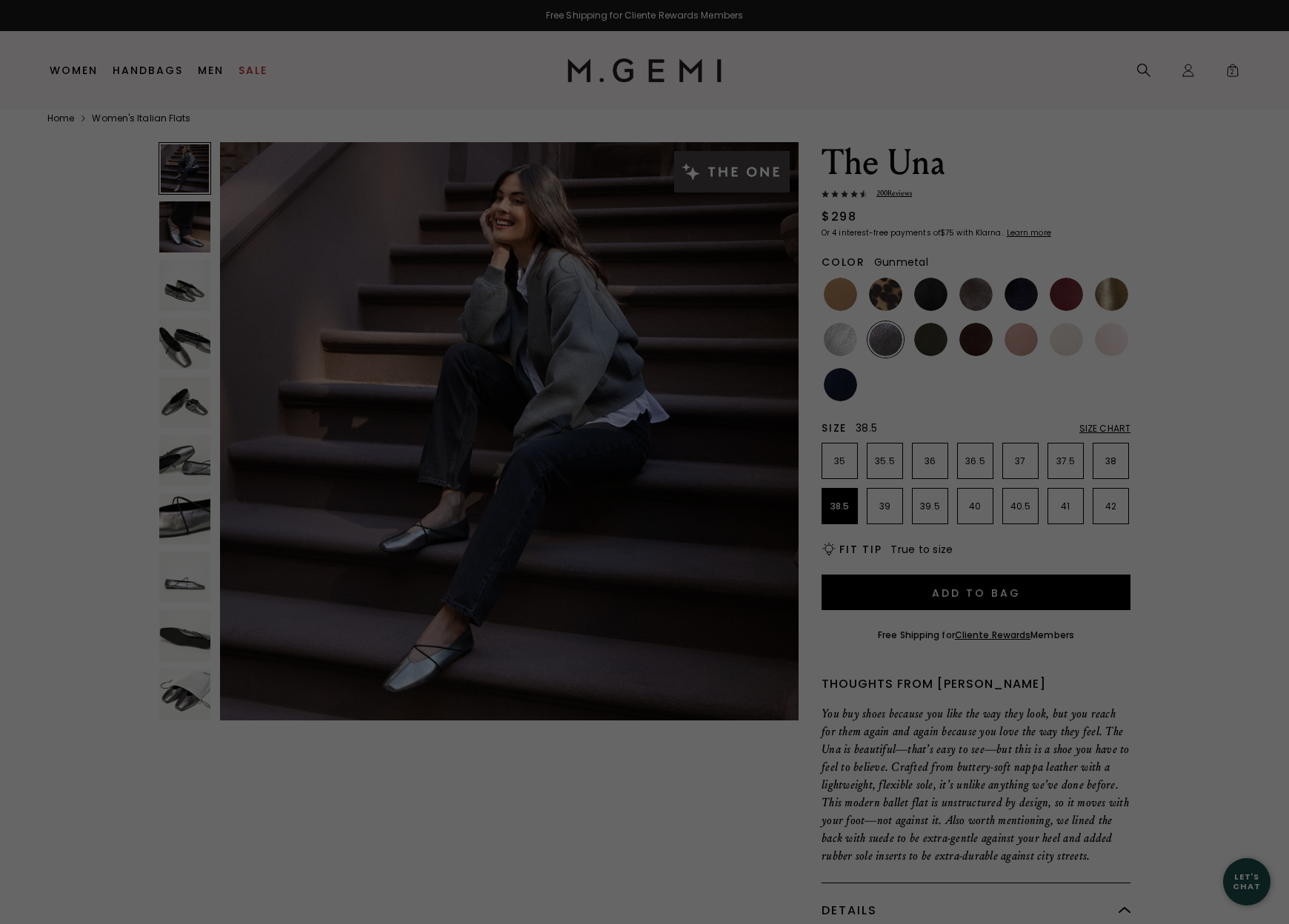
scroll to position [20, 0]
click at [74, 72] on link "Women" at bounding box center [74, 71] width 48 height 12
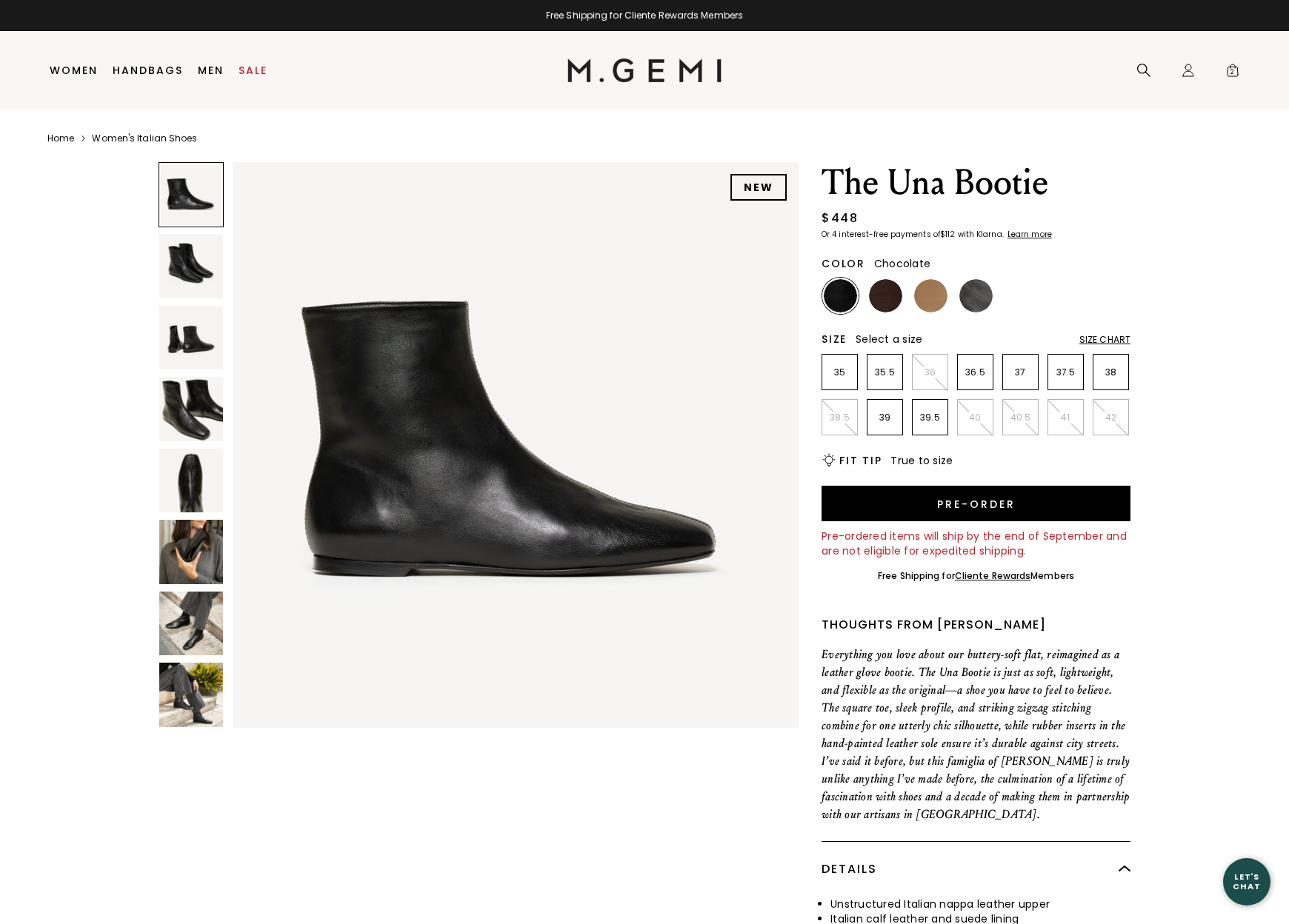
click at [885, 298] on img at bounding box center [886, 296] width 33 height 33
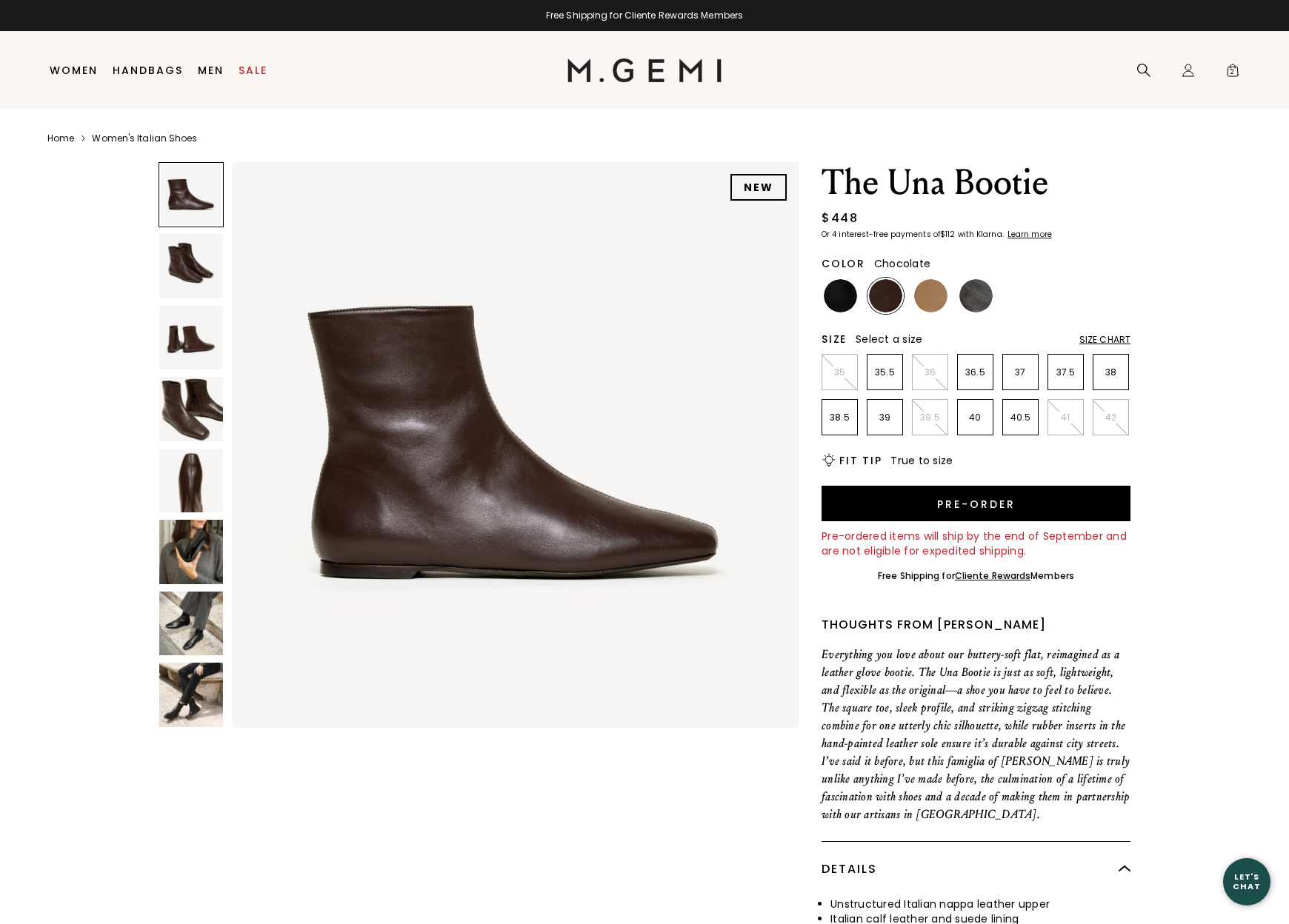
click at [190, 407] on img at bounding box center [190, 408] width 64 height 64
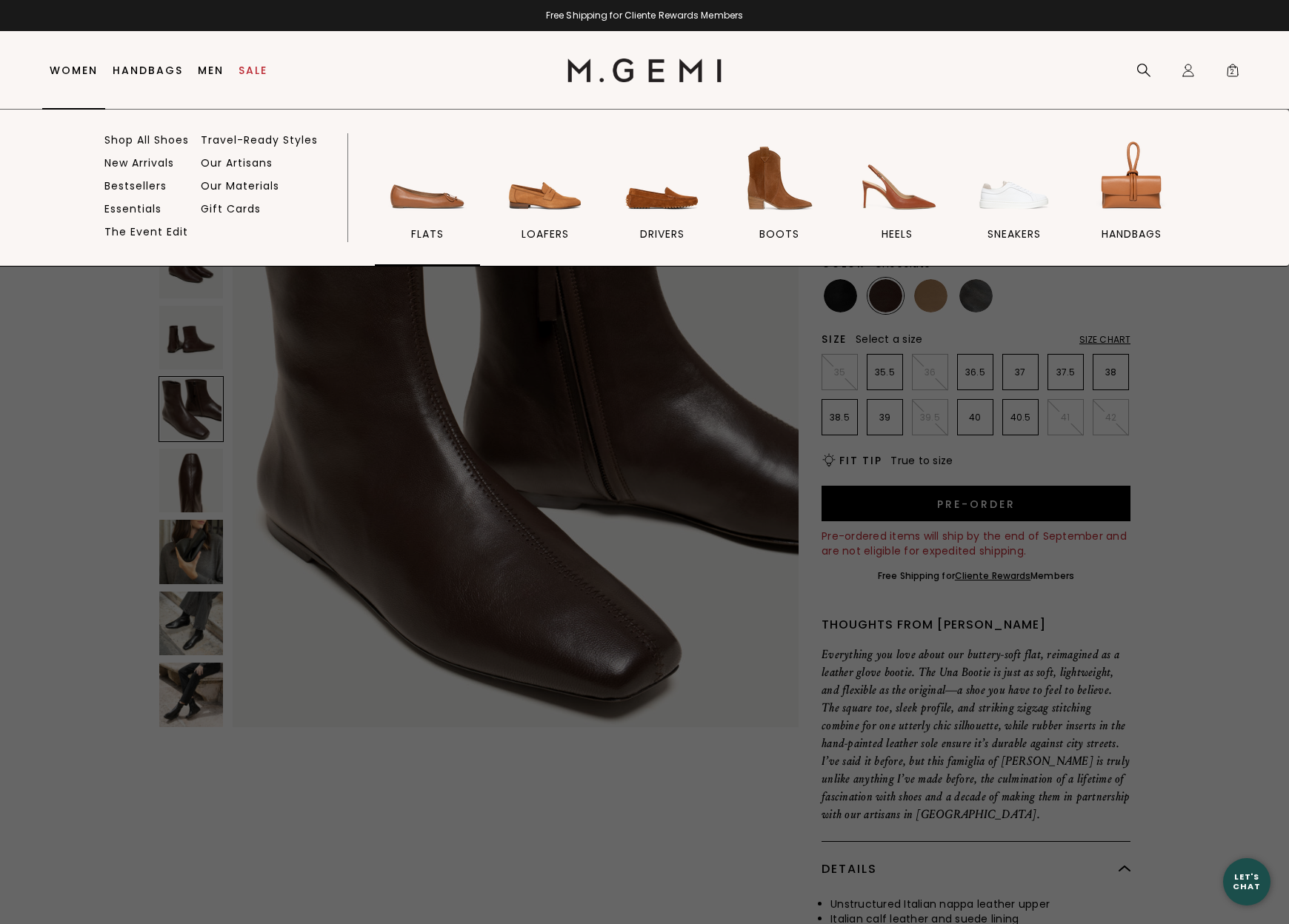
click at [427, 200] on img at bounding box center [427, 179] width 82 height 82
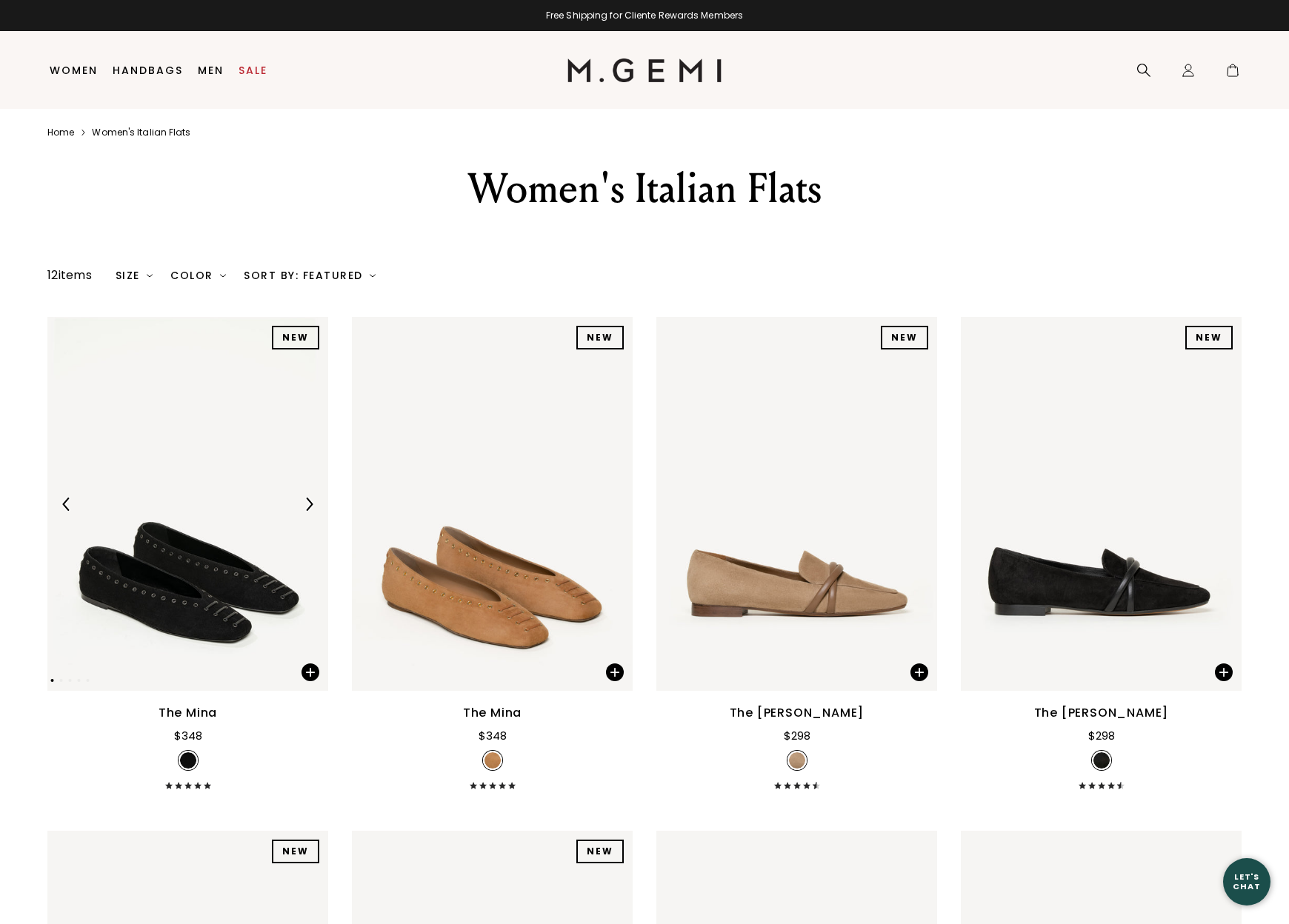
click at [191, 282] on div "Color" at bounding box center [198, 276] width 56 height 12
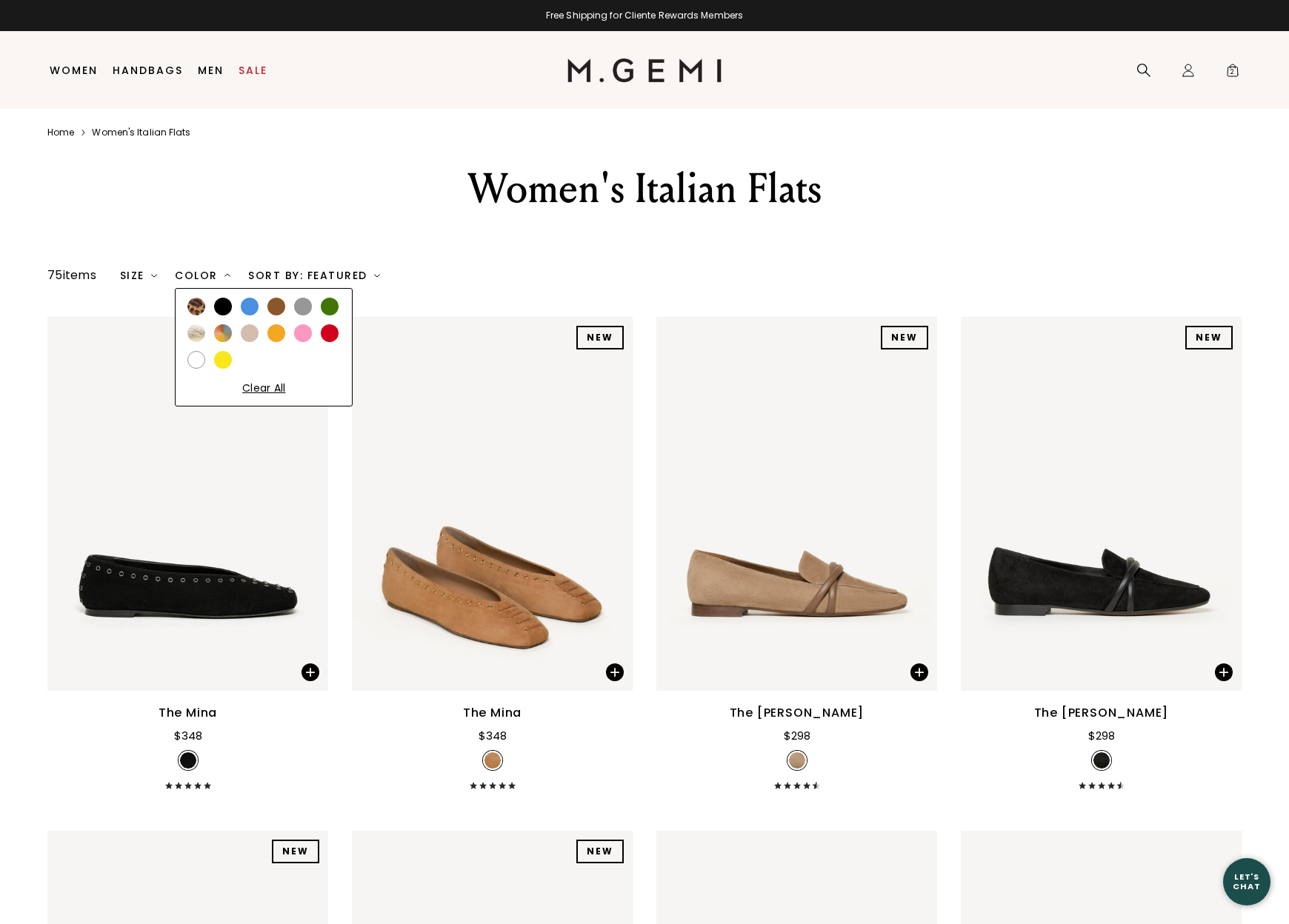
click at [281, 315] on div at bounding box center [276, 306] width 18 height 18
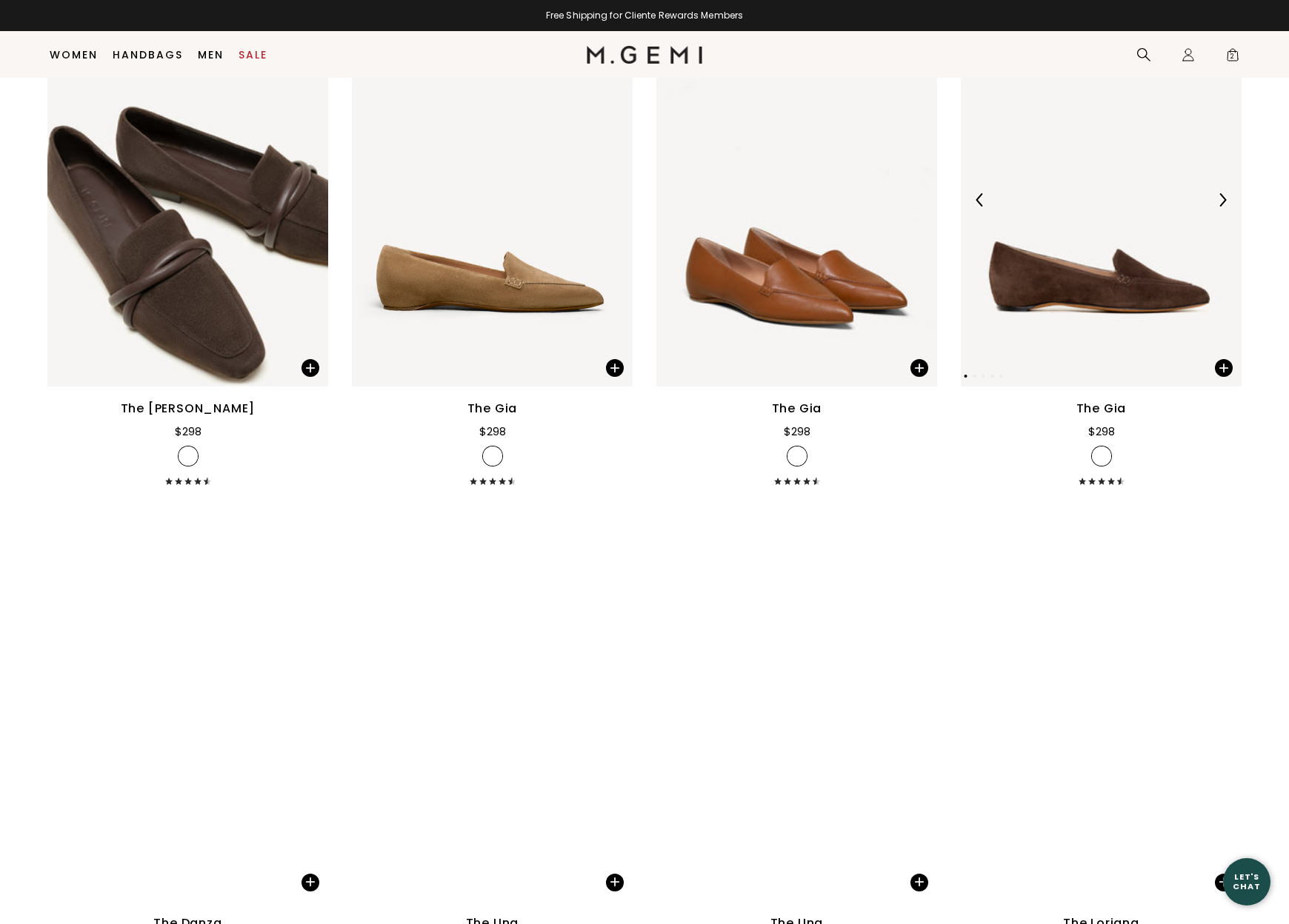
scroll to position [170, 0]
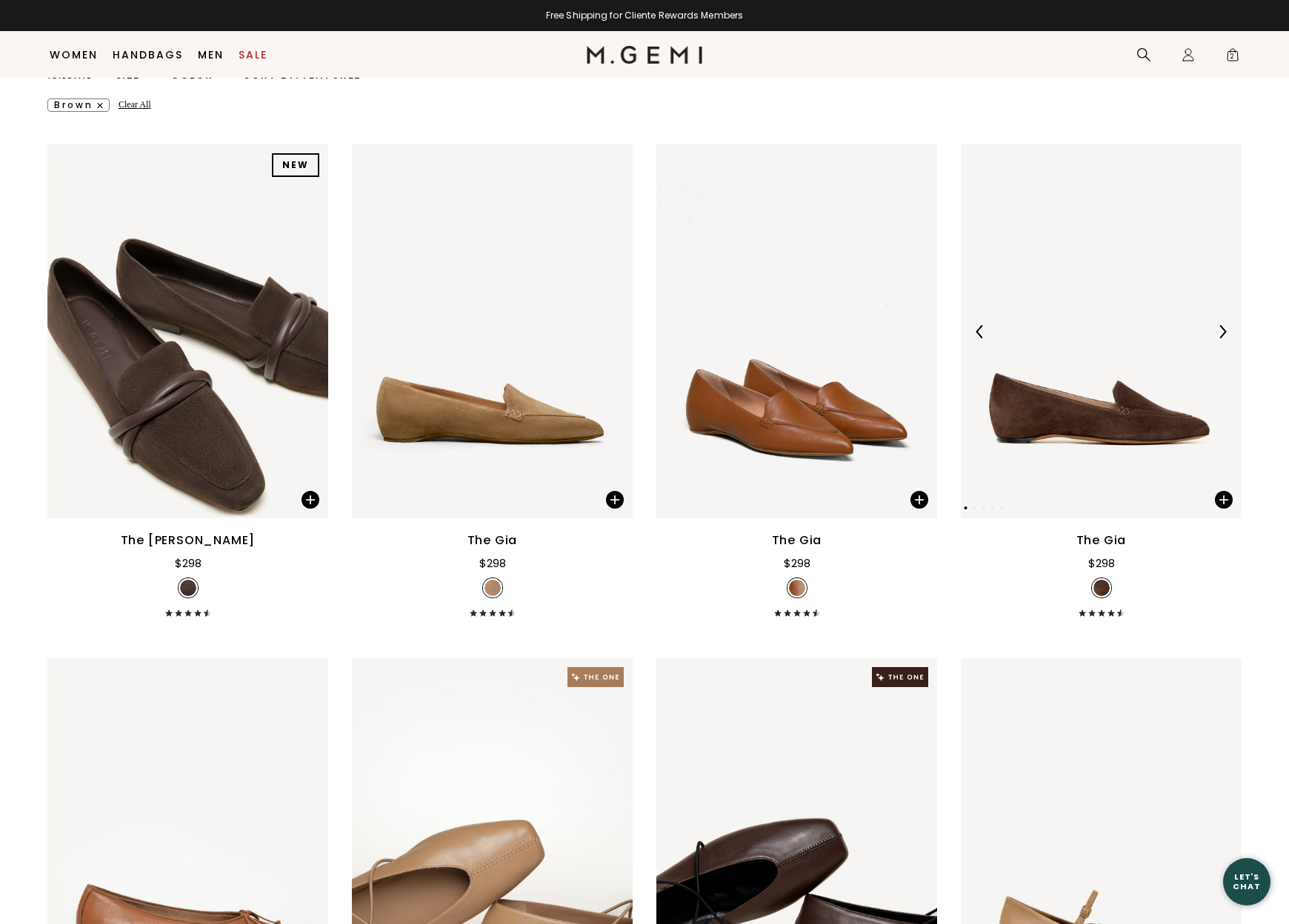
click at [1107, 414] on img at bounding box center [1101, 331] width 281 height 374
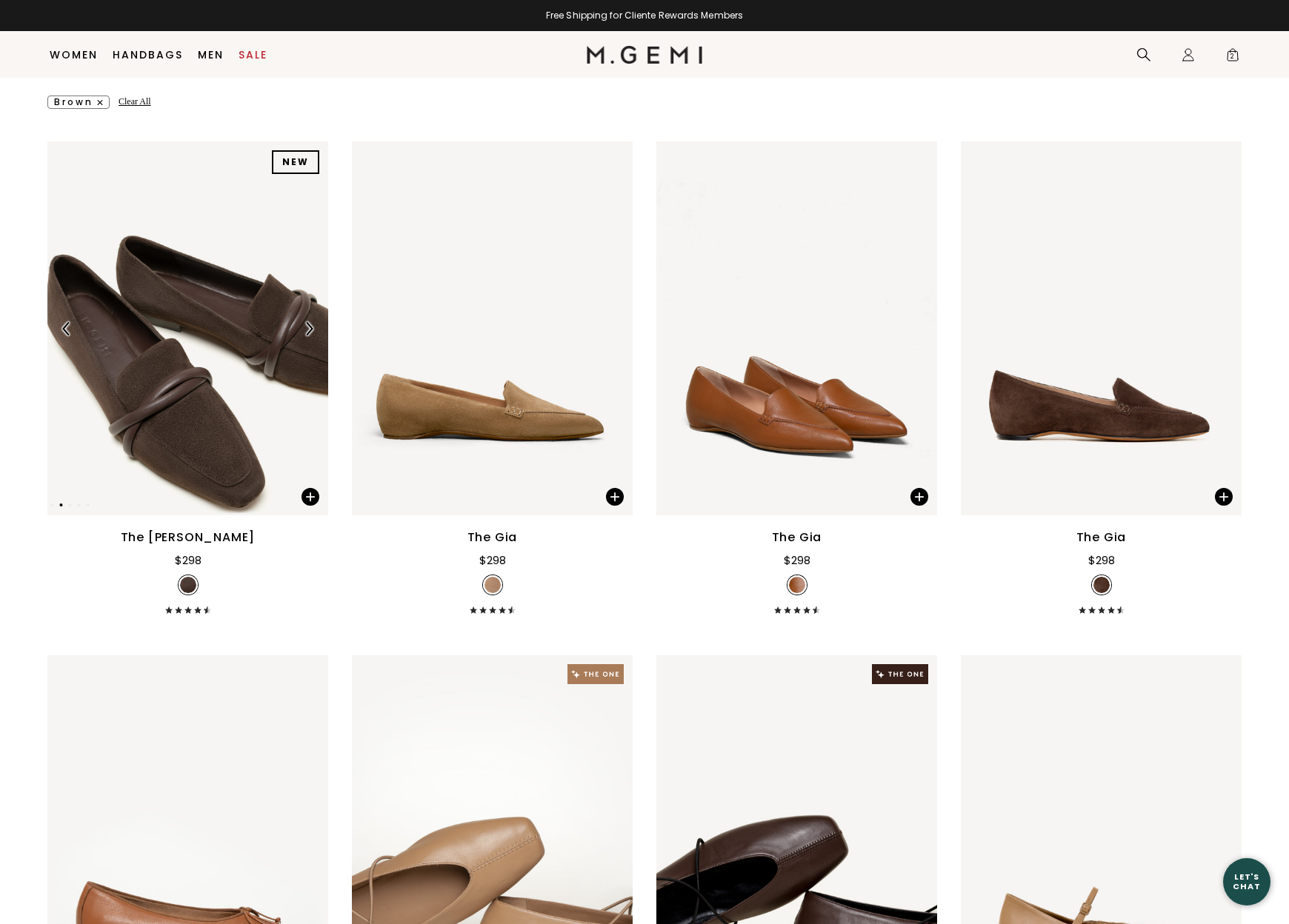
click at [167, 378] on img at bounding box center [188, 328] width 281 height 374
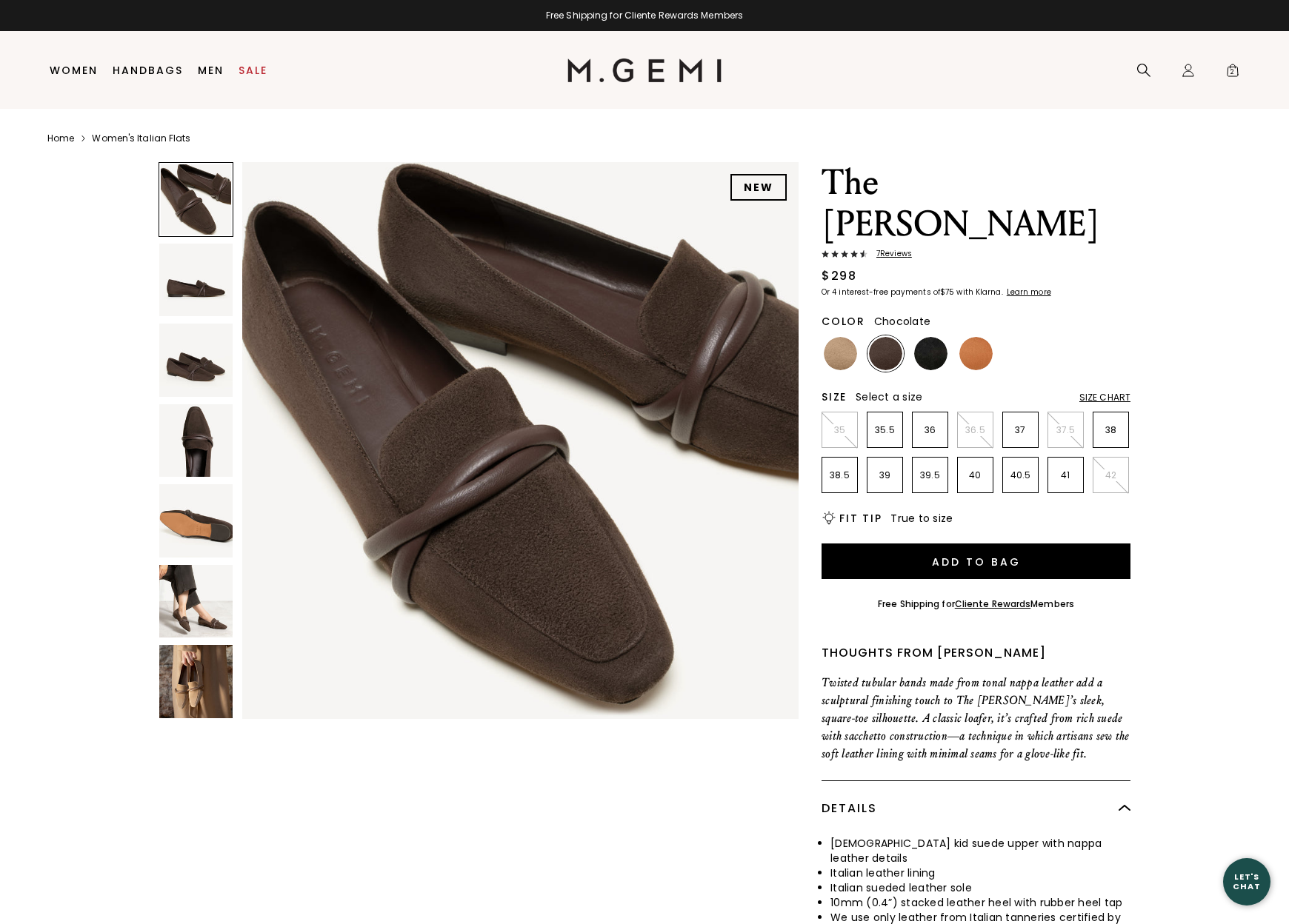
click at [197, 612] on img at bounding box center [195, 602] width 74 height 74
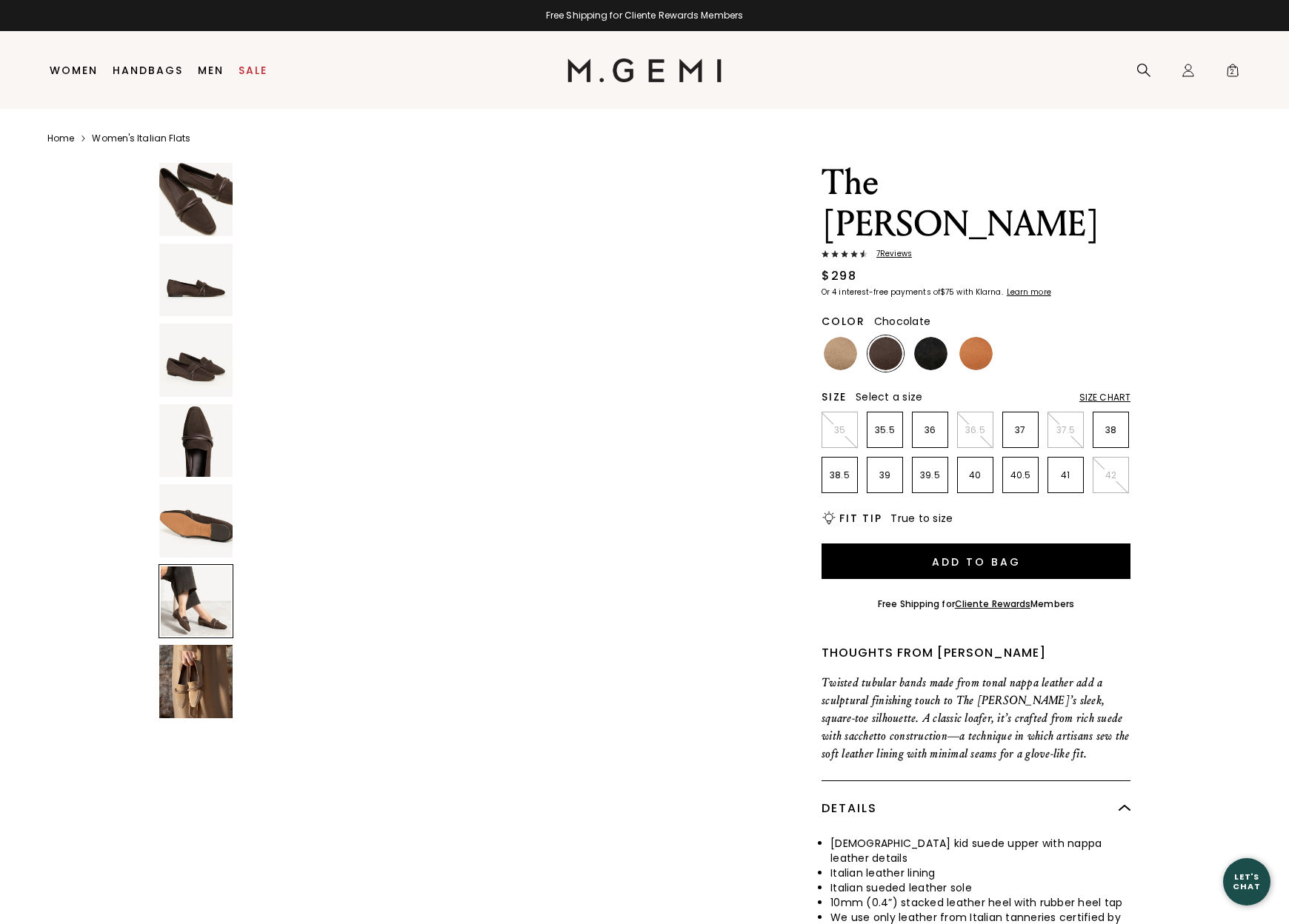
scroll to position [2857, 0]
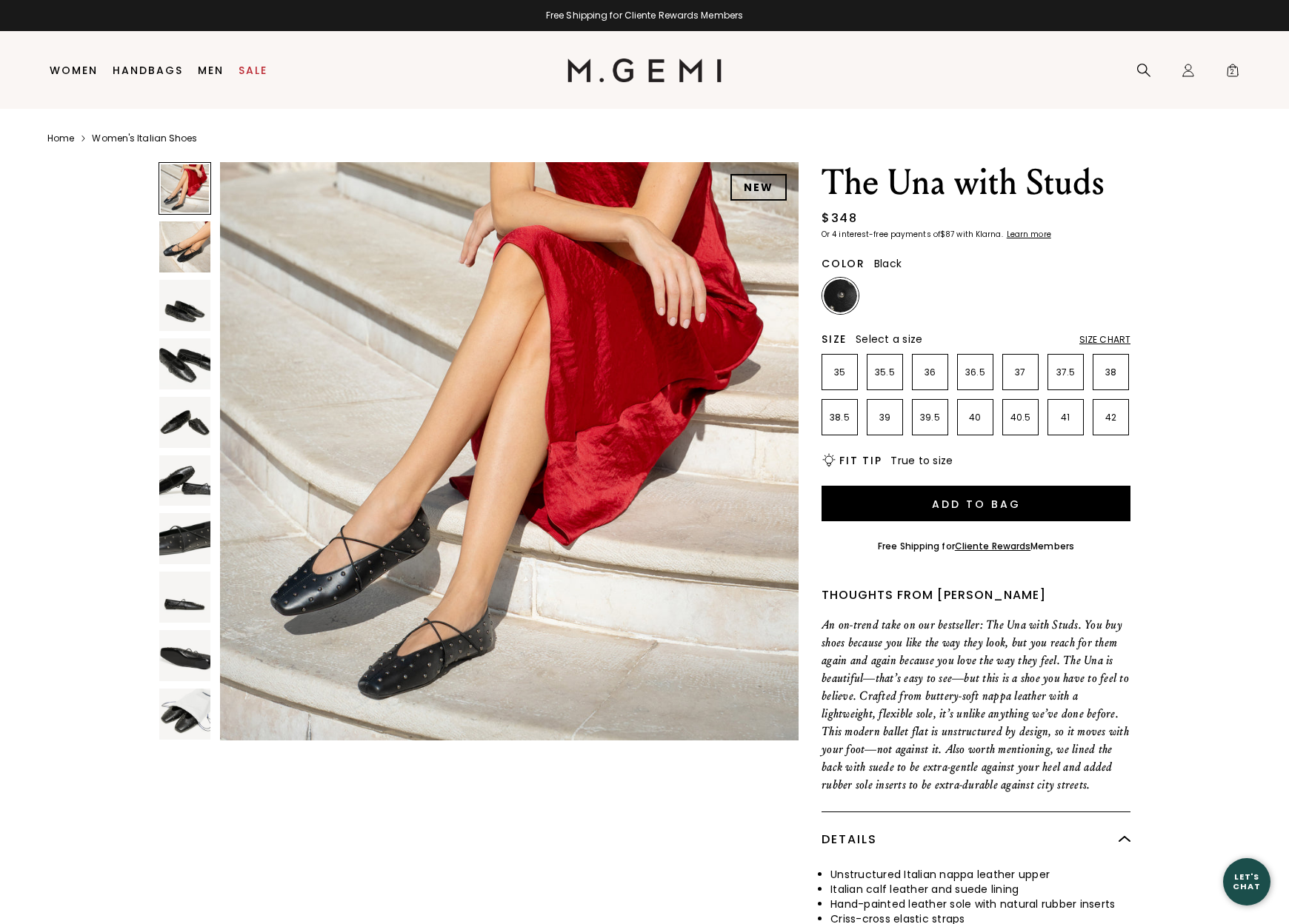
click at [189, 656] on img at bounding box center [185, 656] width 51 height 51
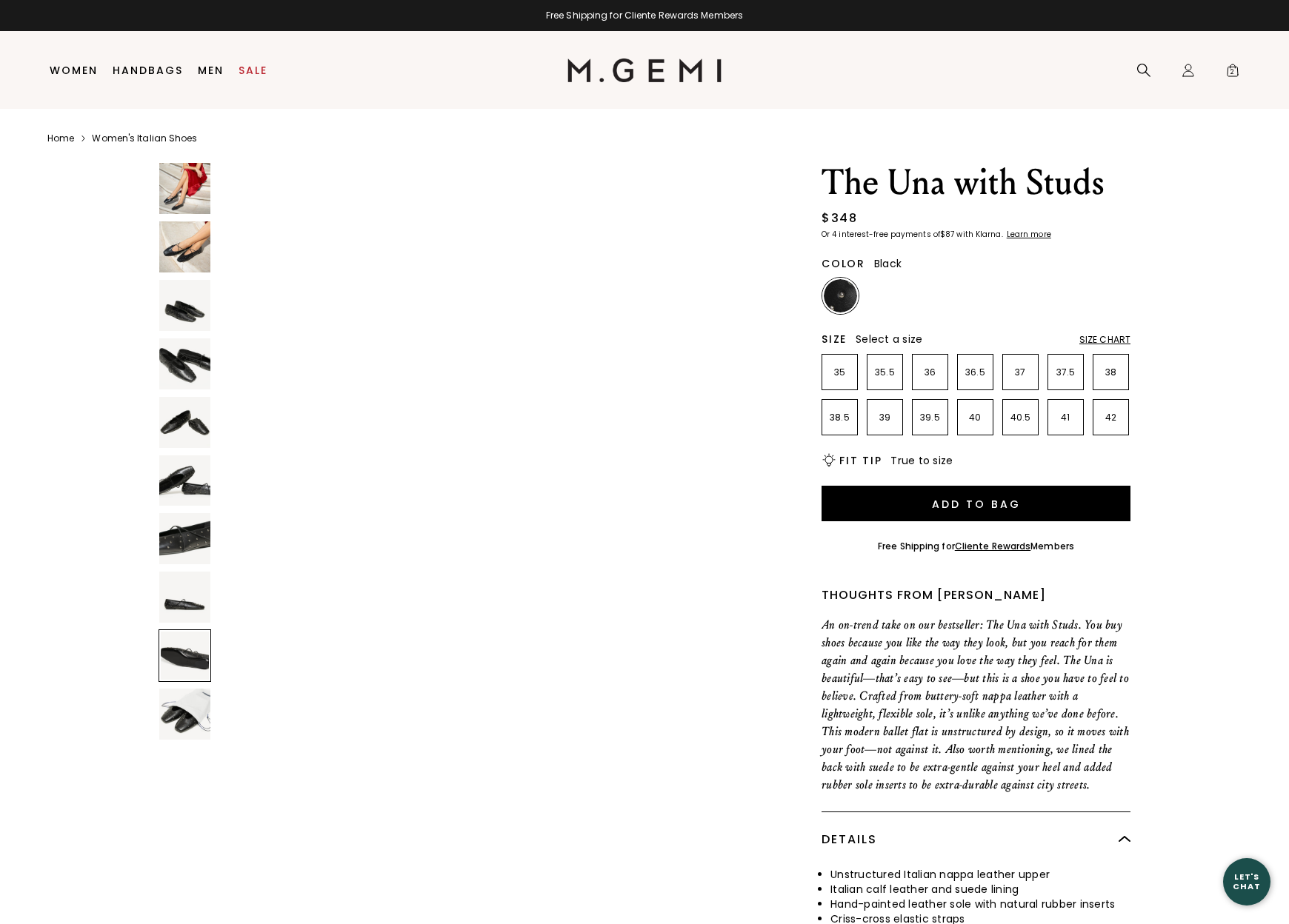
scroll to position [4748, 0]
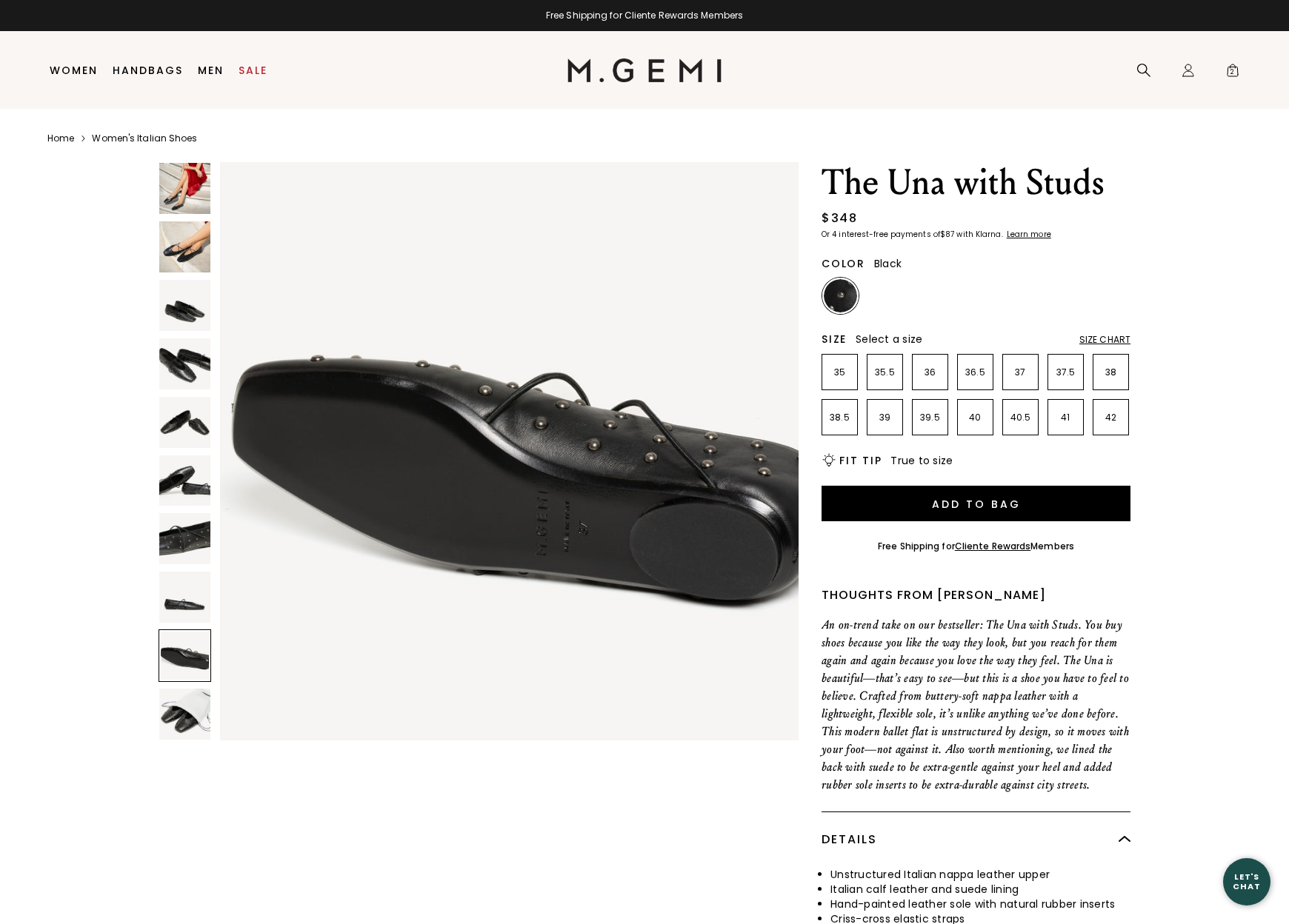
click at [183, 597] on img at bounding box center [185, 597] width 51 height 51
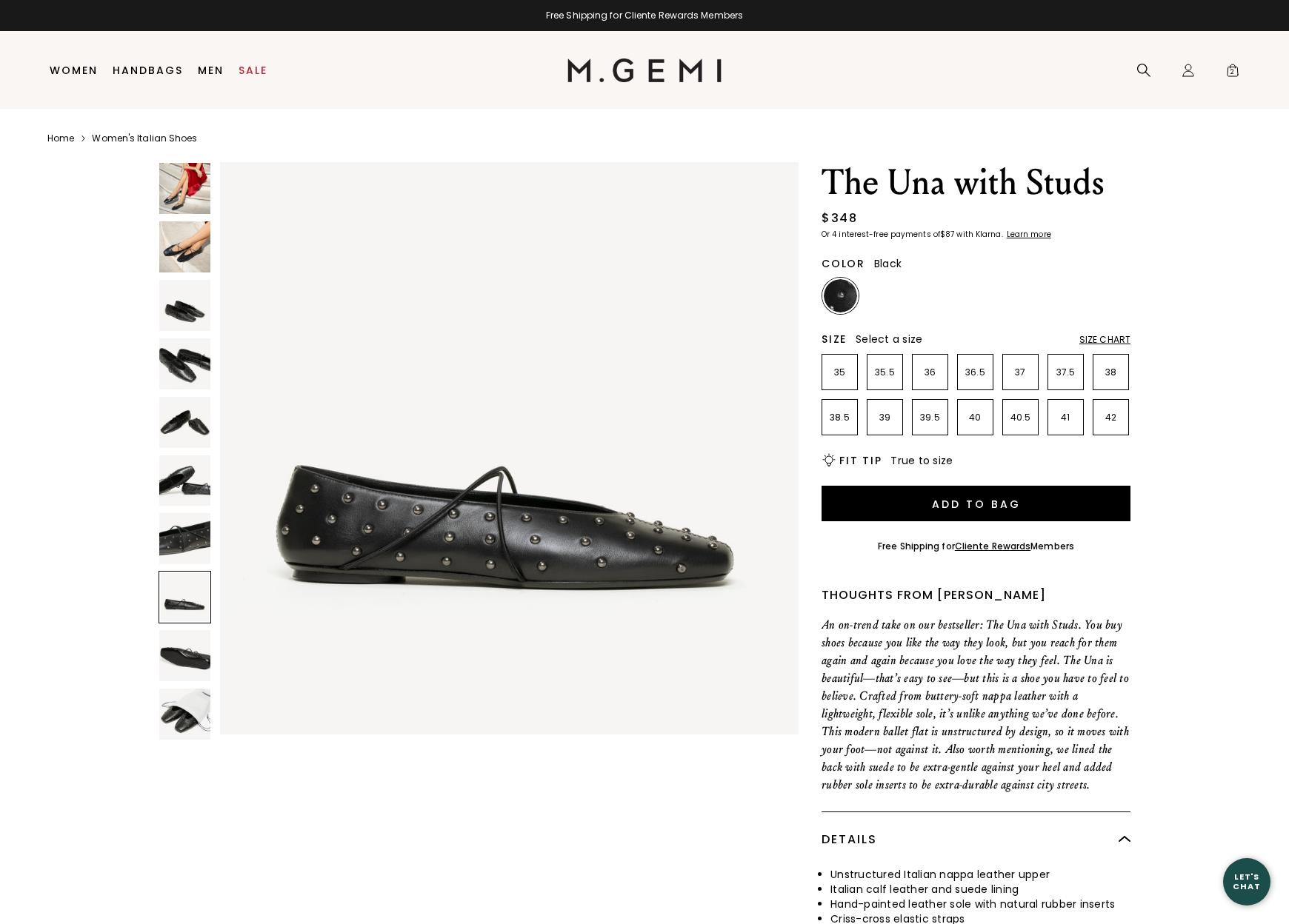
scroll to position [4154, 0]
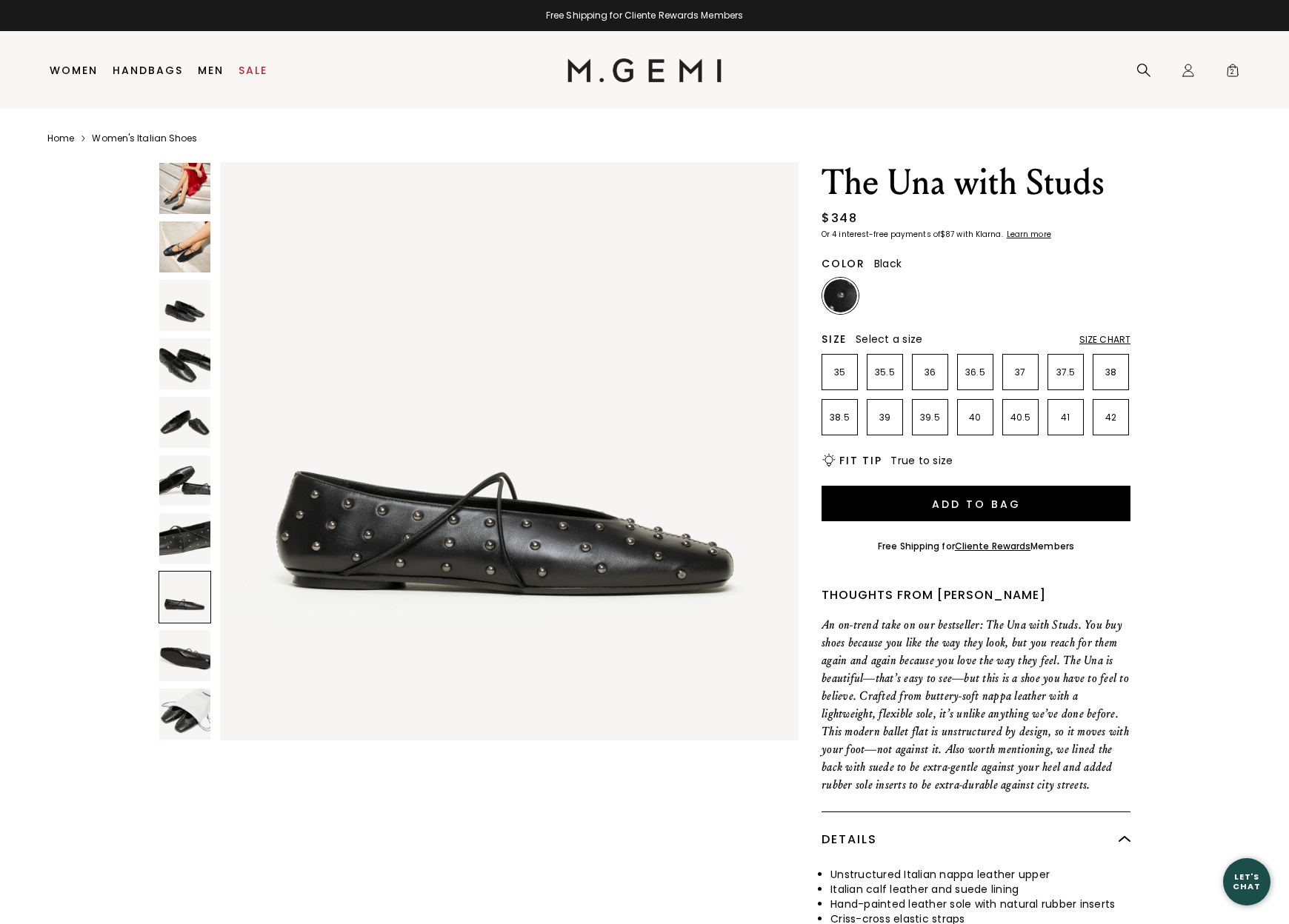
click at [186, 541] on img at bounding box center [185, 539] width 51 height 51
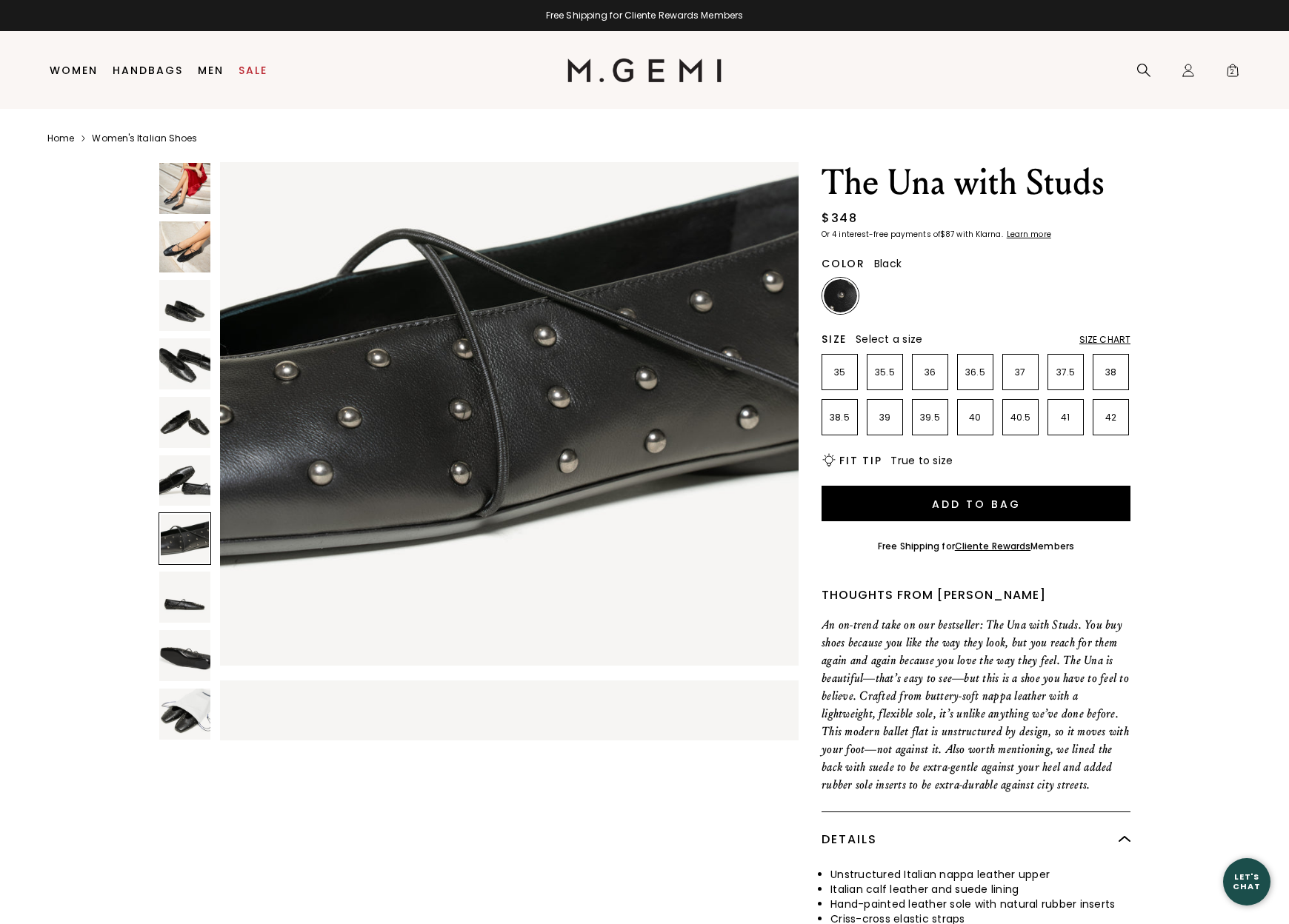
scroll to position [3560, 0]
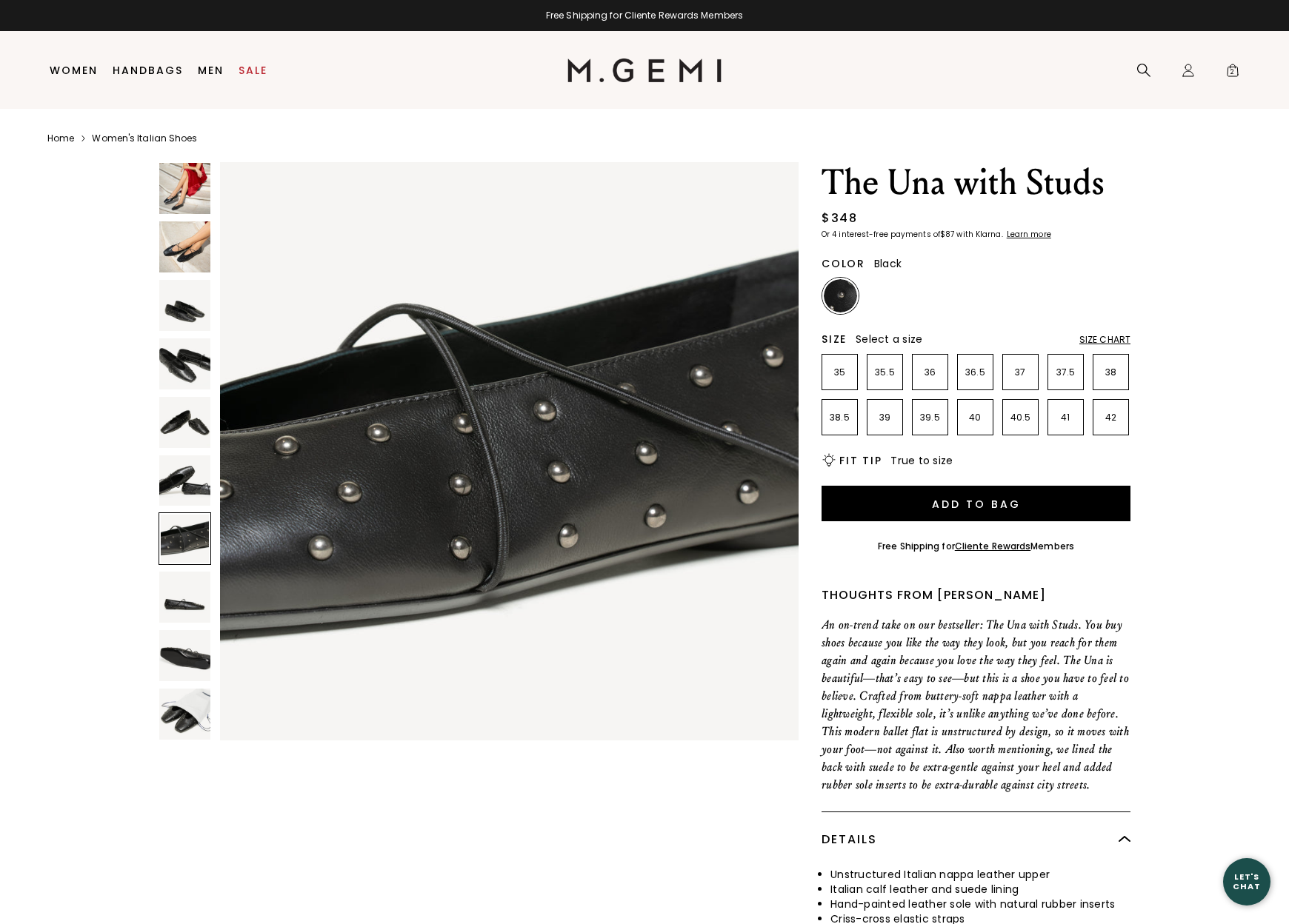
click at [185, 490] on img at bounding box center [185, 481] width 51 height 51
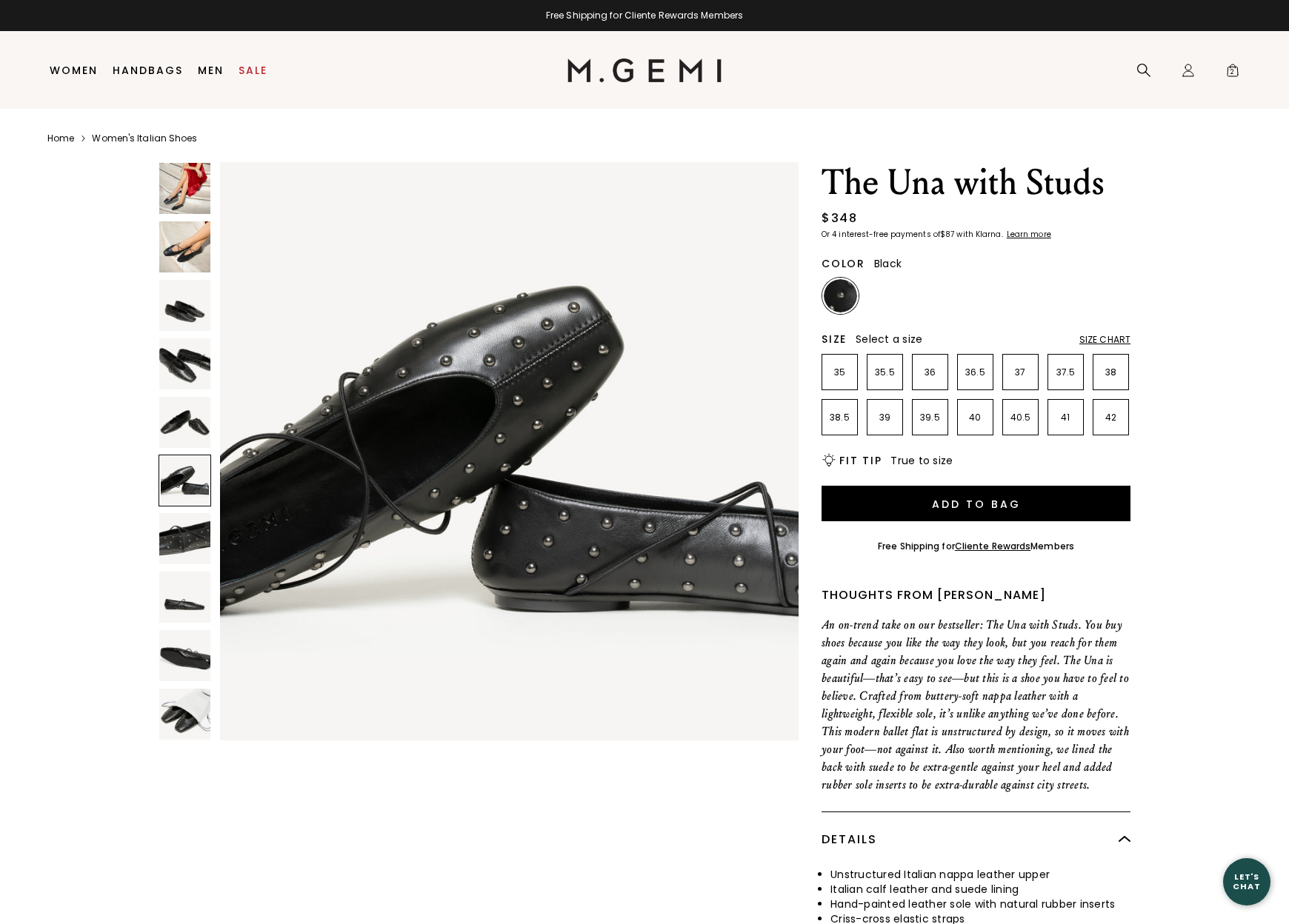
scroll to position [0, 0]
click at [838, 416] on p "38.5" at bounding box center [838, 417] width 34 height 12
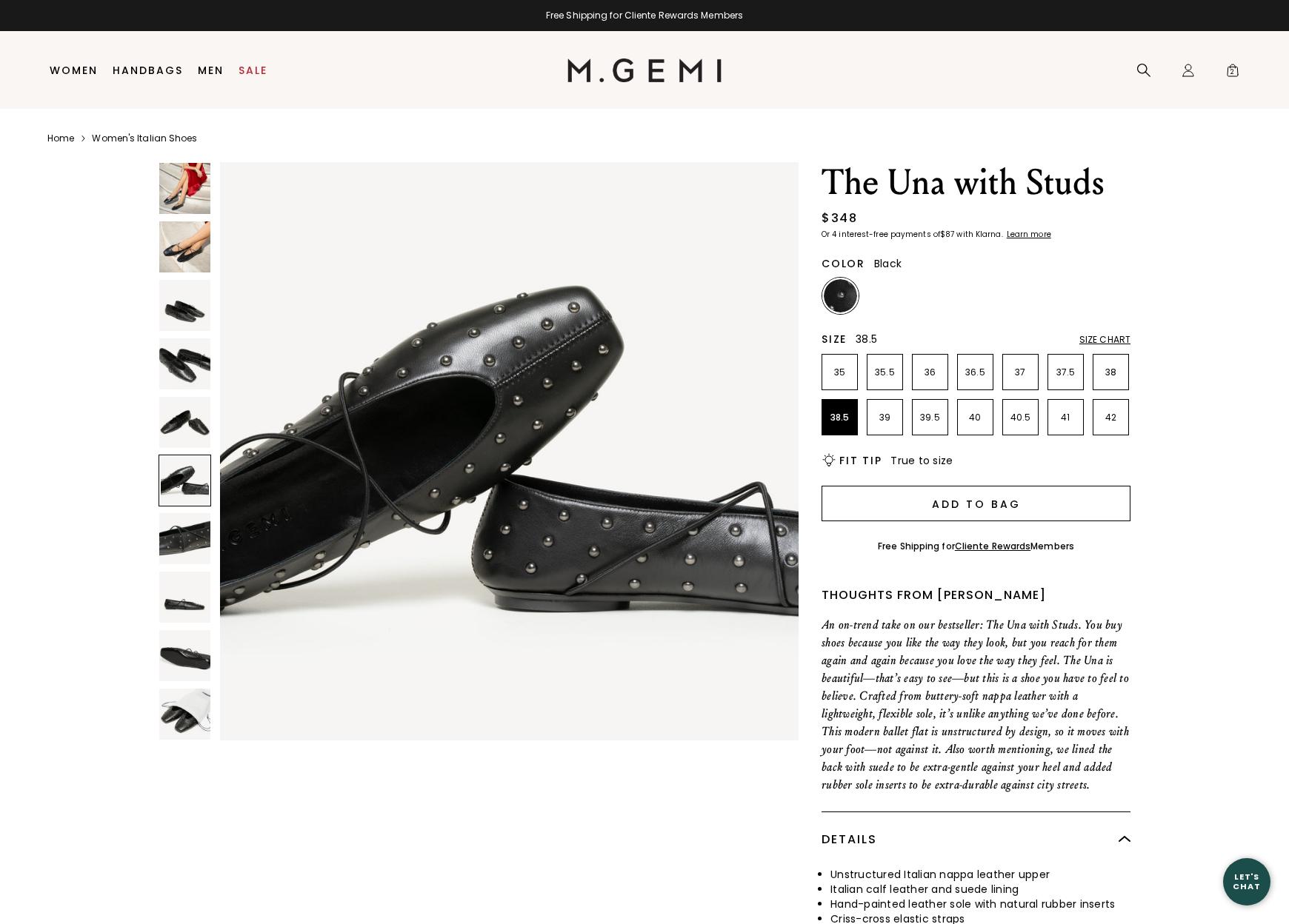
click at [982, 503] on button "Add to Bag" at bounding box center [976, 504] width 309 height 35
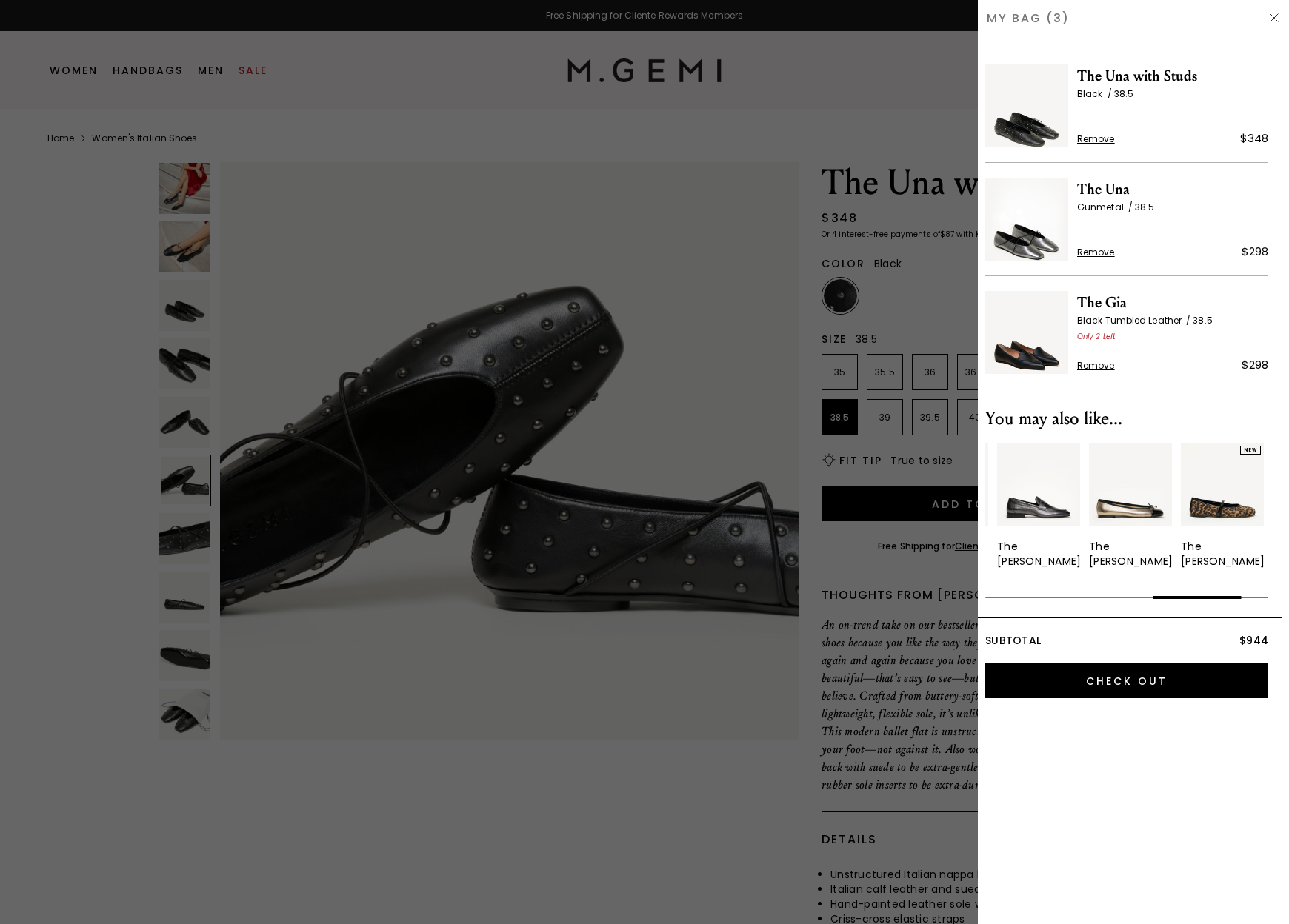
click at [1053, 492] on img "7 / 10" at bounding box center [1038, 484] width 82 height 82
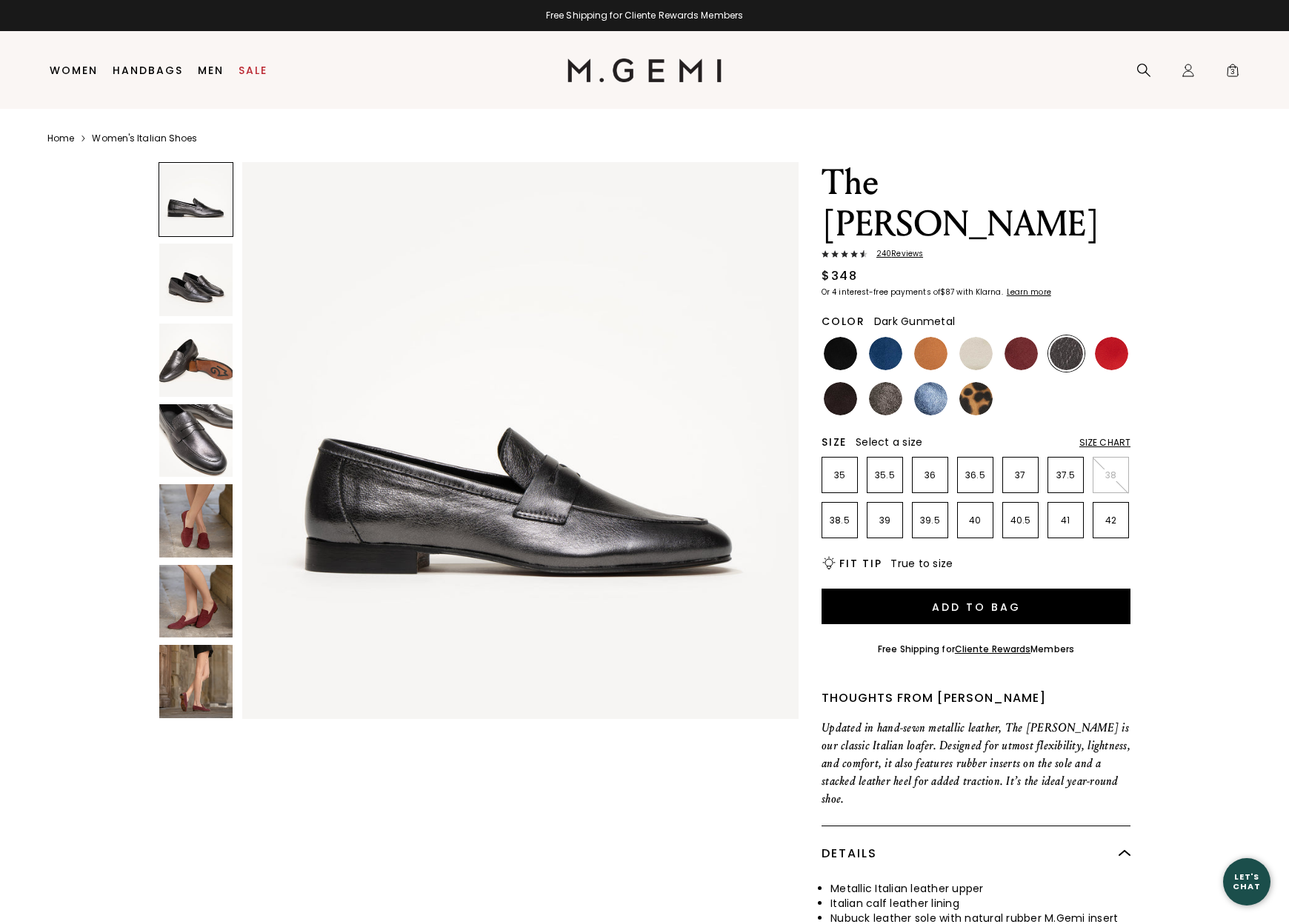
click at [188, 433] on img at bounding box center [195, 441] width 74 height 74
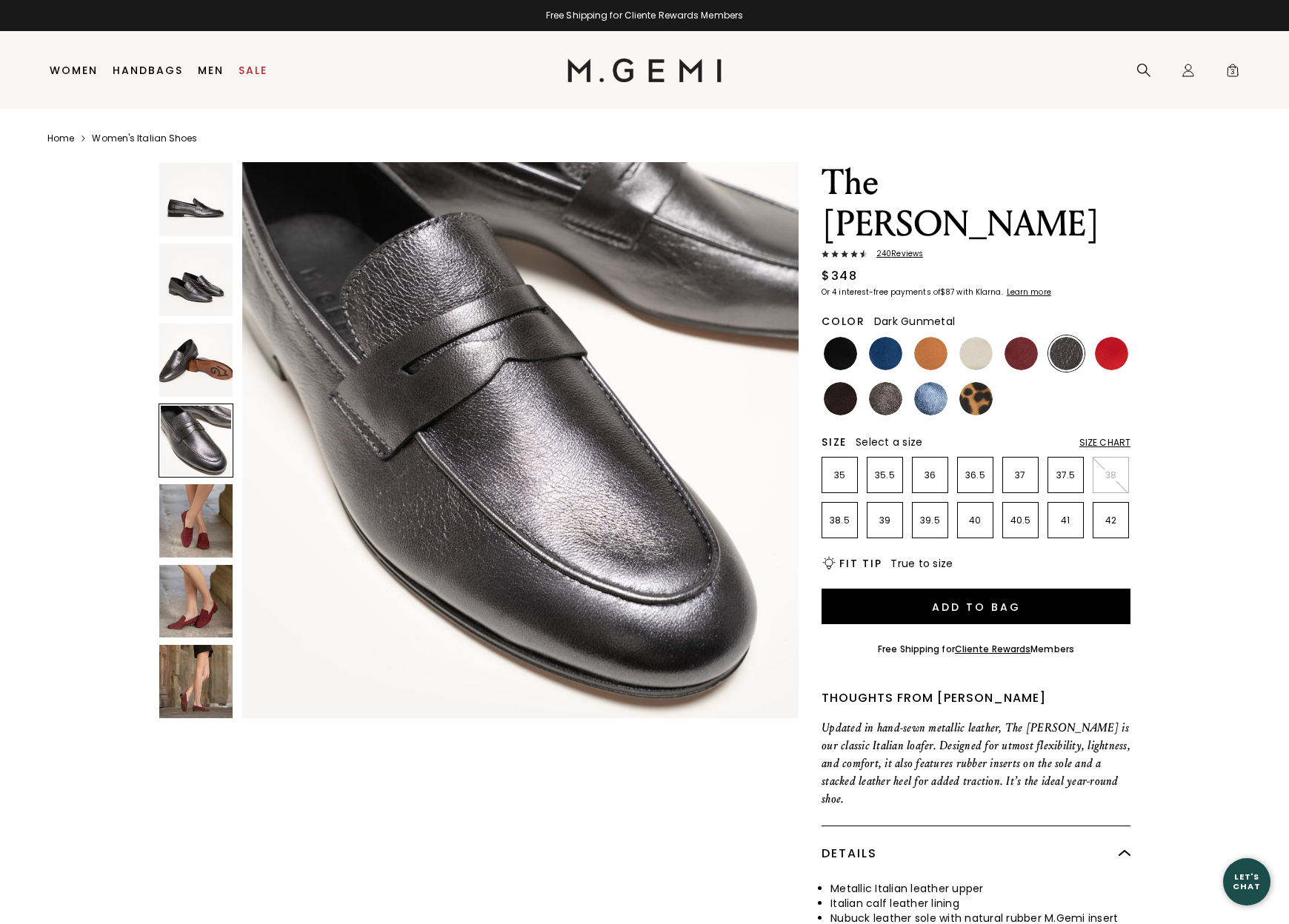
click at [200, 524] on img at bounding box center [195, 520] width 74 height 74
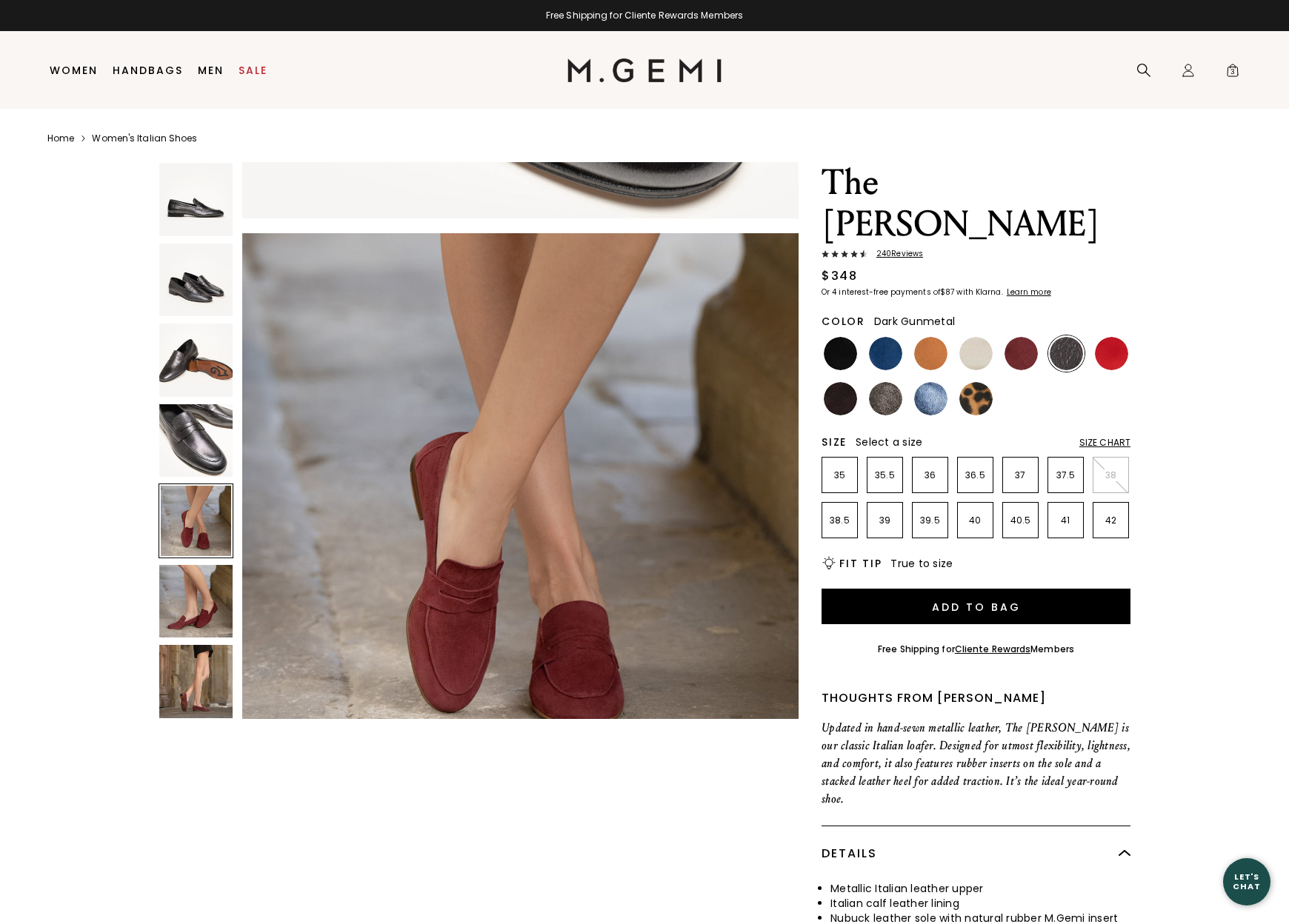
scroll to position [2286, 0]
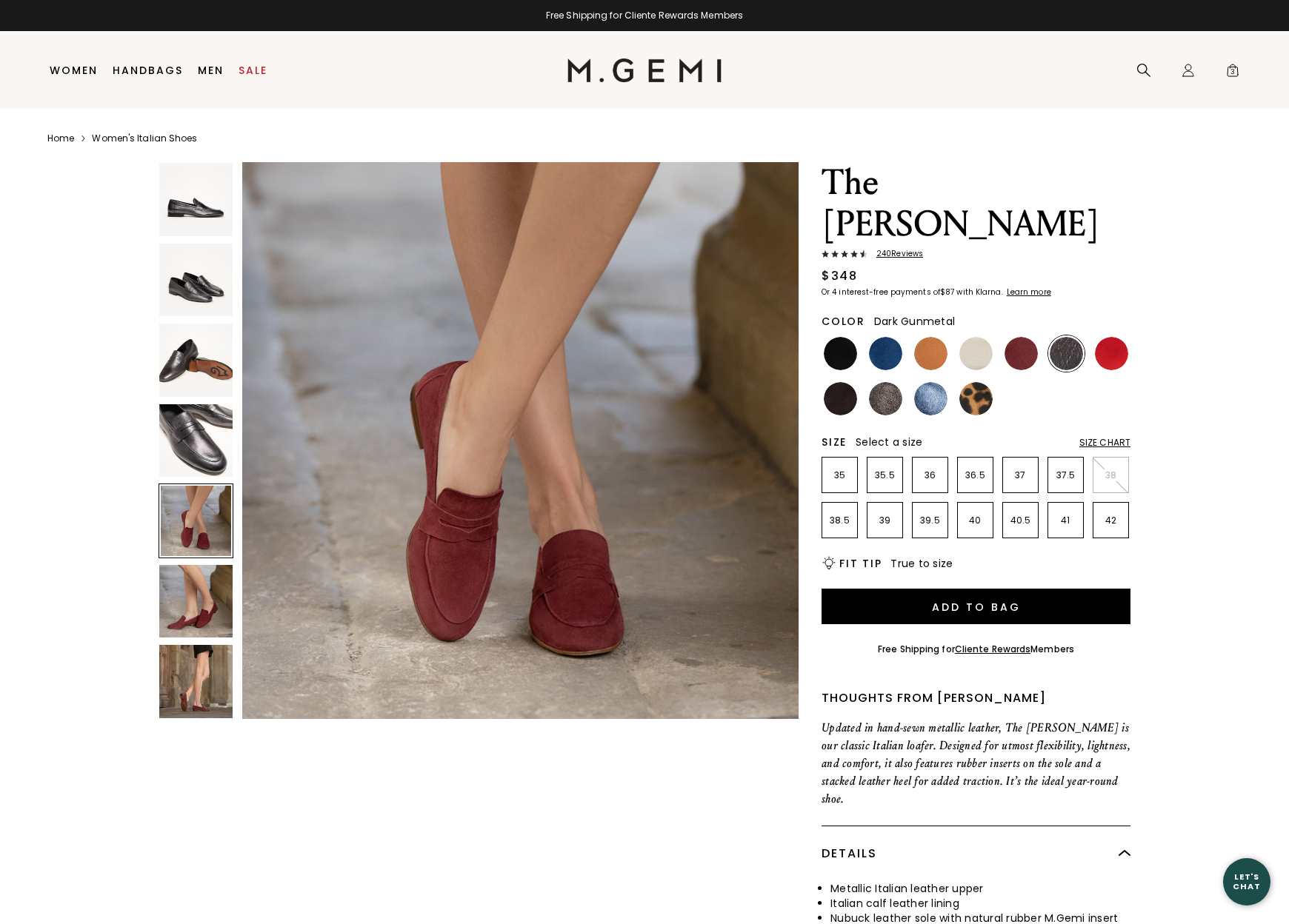
click at [198, 583] on img at bounding box center [195, 602] width 74 height 74
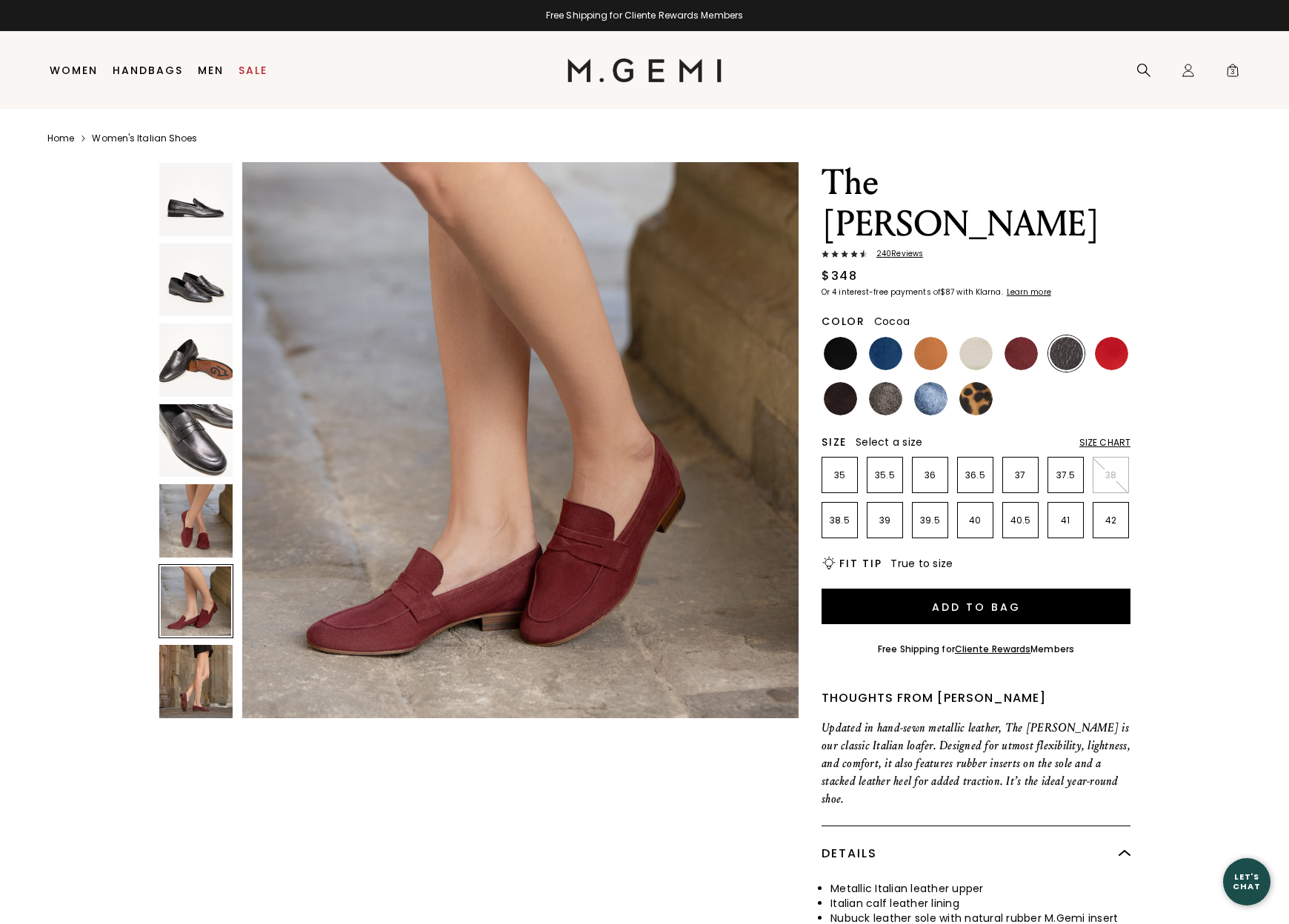
click at [887, 382] on img at bounding box center [886, 399] width 33 height 33
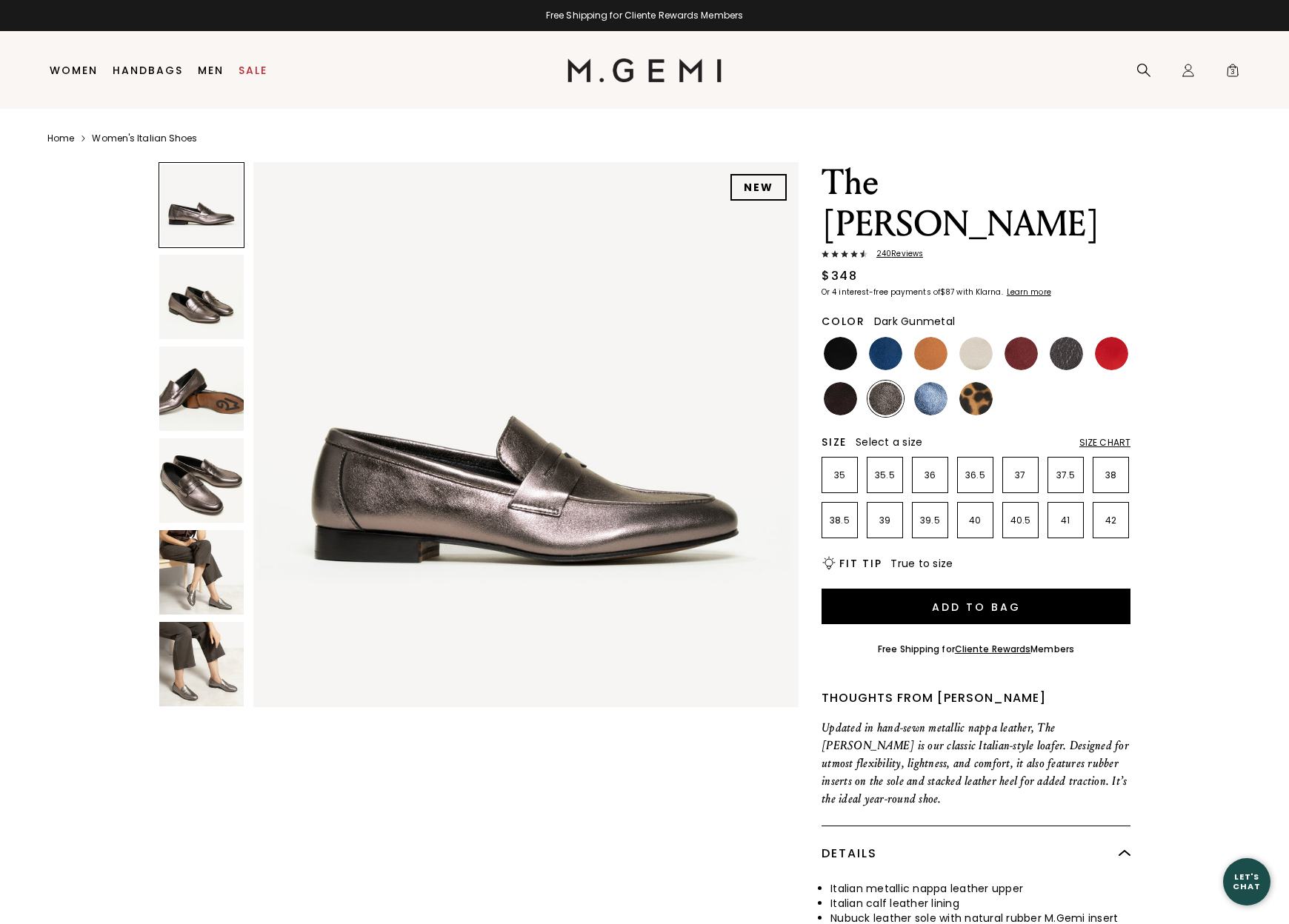
click at [1073, 337] on img at bounding box center [1066, 353] width 33 height 33
